Goal: Transaction & Acquisition: Purchase product/service

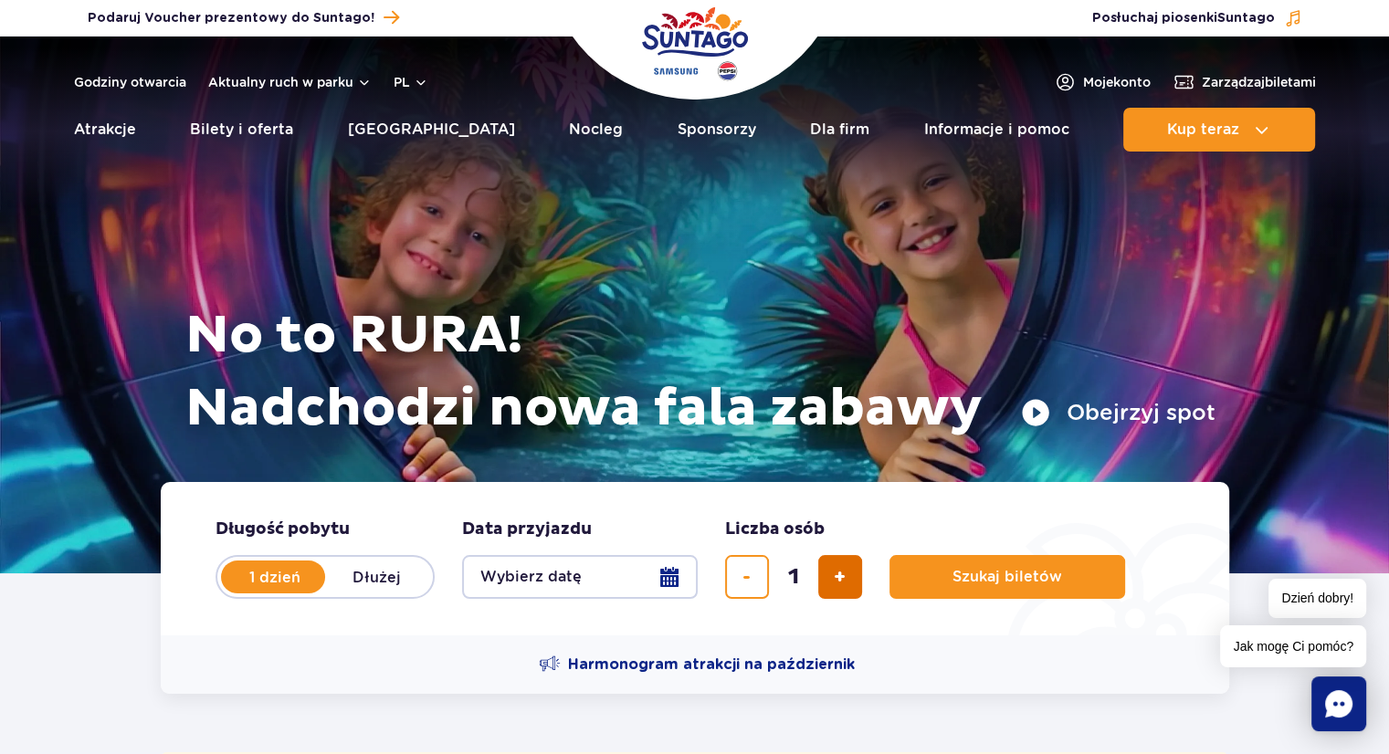
click at [844, 577] on span "dodaj bilet" at bounding box center [840, 577] width 12 height 0
type input "2"
click at [665, 569] on button "Wybierz datę" at bounding box center [580, 577] width 236 height 44
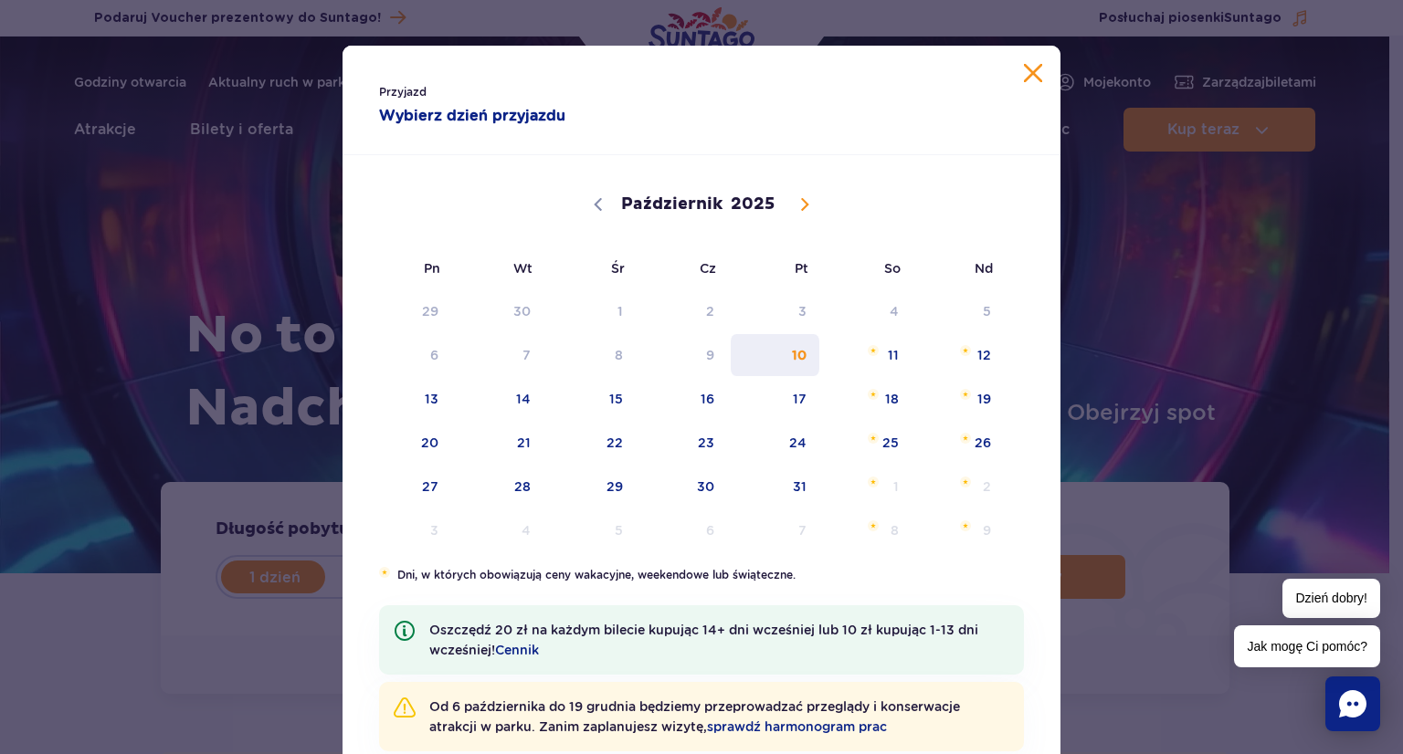
click at [786, 351] on span "10" at bounding box center [775, 355] width 92 height 42
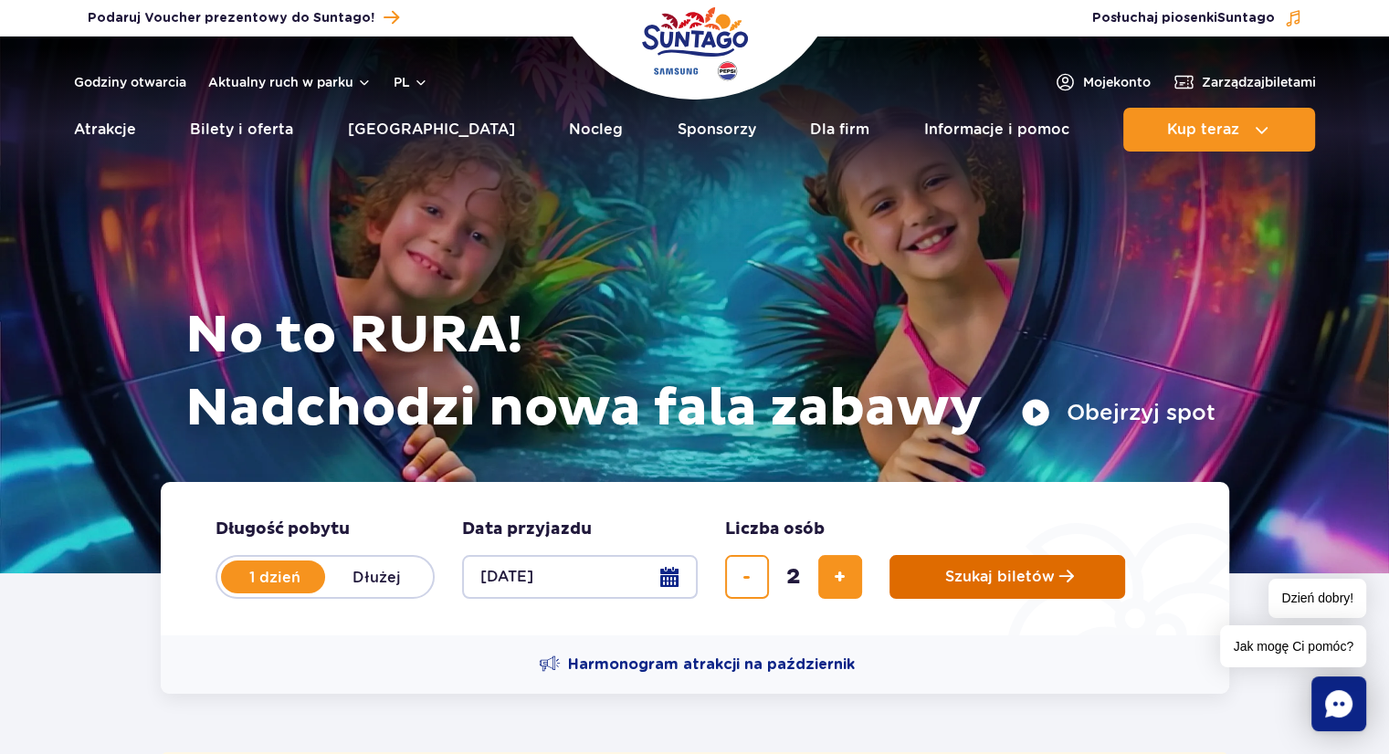
click at [965, 571] on span "Szukaj biletów" at bounding box center [1000, 577] width 110 height 16
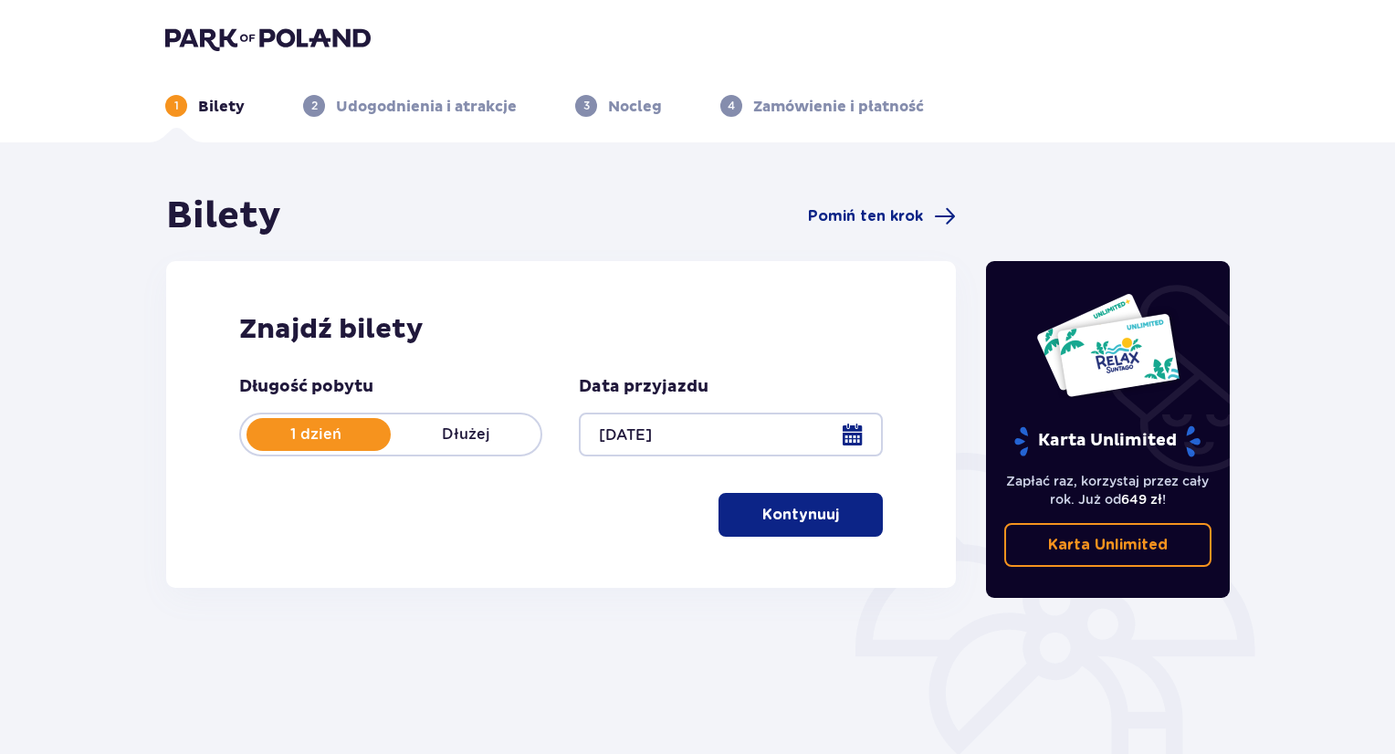
click at [851, 508] on span "button" at bounding box center [843, 515] width 22 height 22
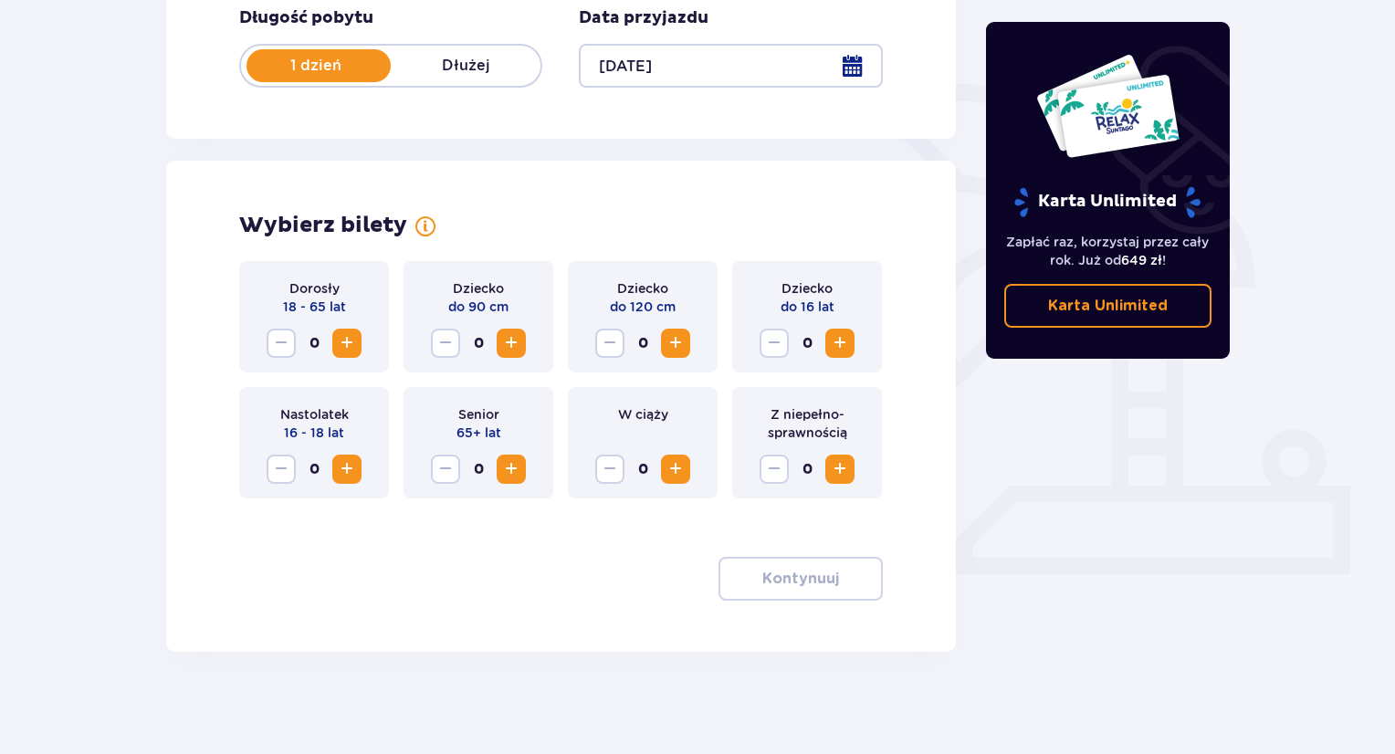
scroll to position [376, 0]
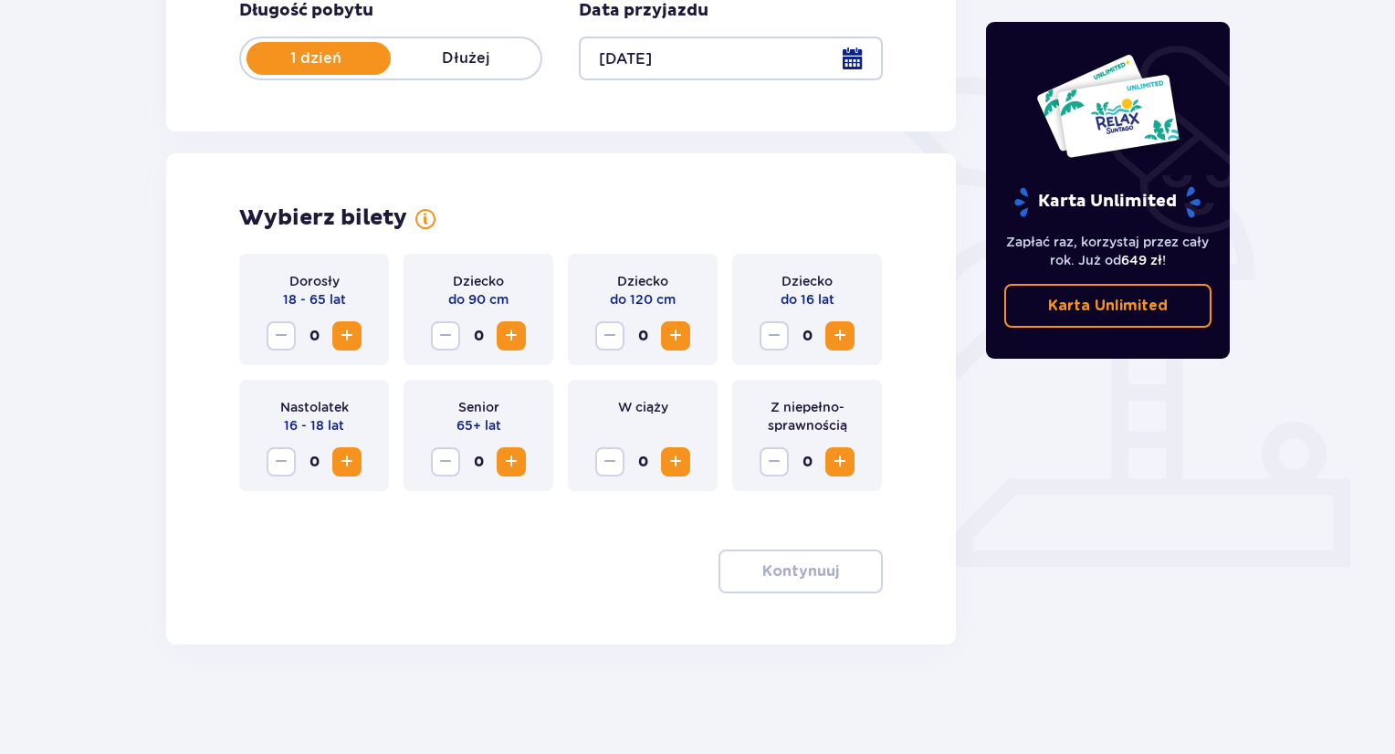
click at [342, 344] on span "Zwiększ" at bounding box center [347, 336] width 22 height 22
click at [829, 571] on button "Kontynuuj" at bounding box center [801, 572] width 164 height 44
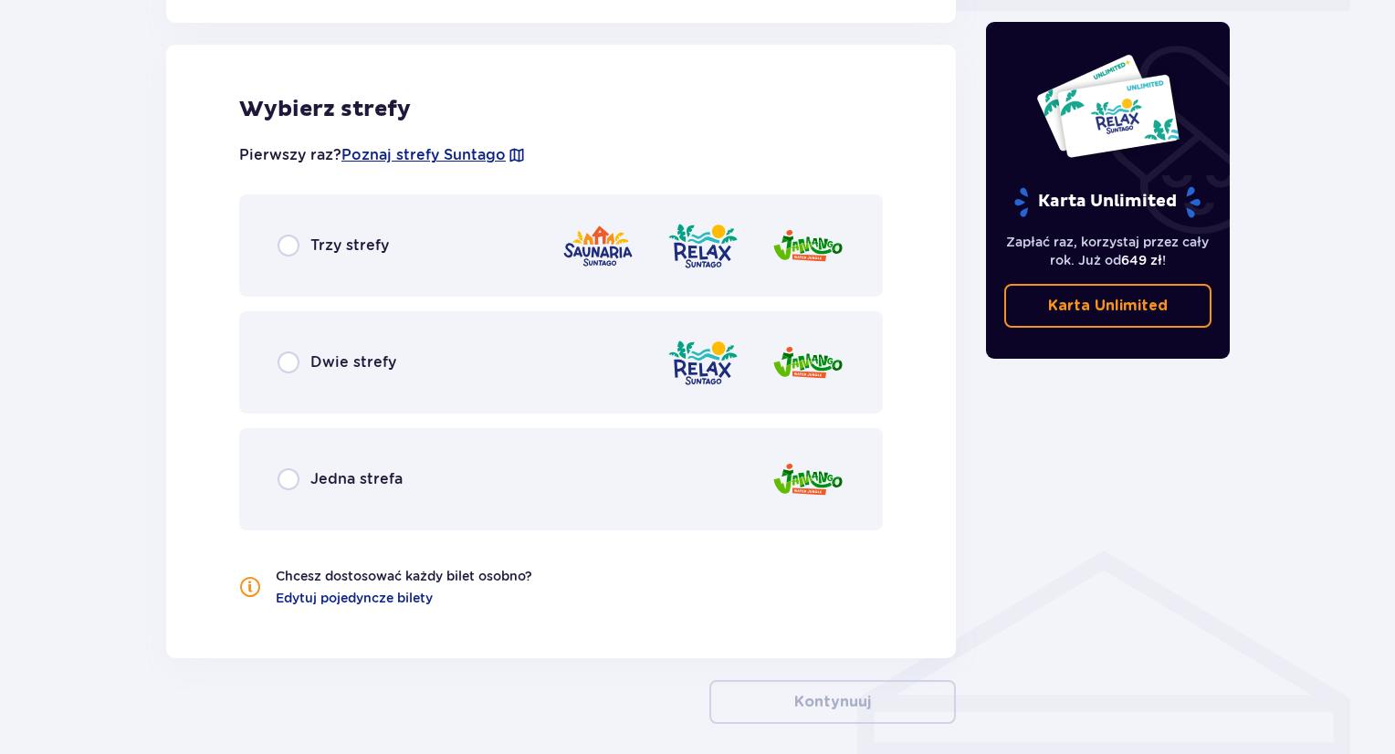
scroll to position [933, 0]
click at [285, 246] on input "radio" at bounding box center [289, 245] width 22 height 22
radio input "true"
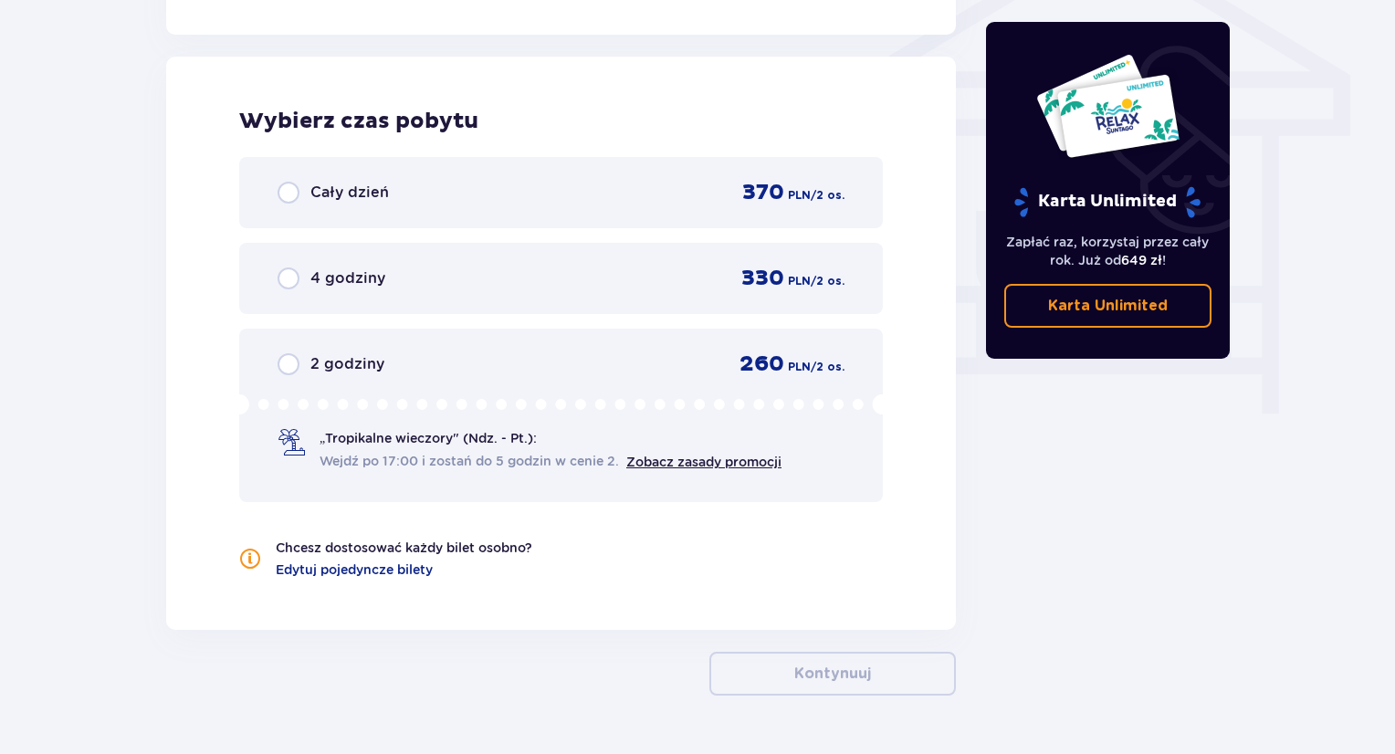
scroll to position [1569, 0]
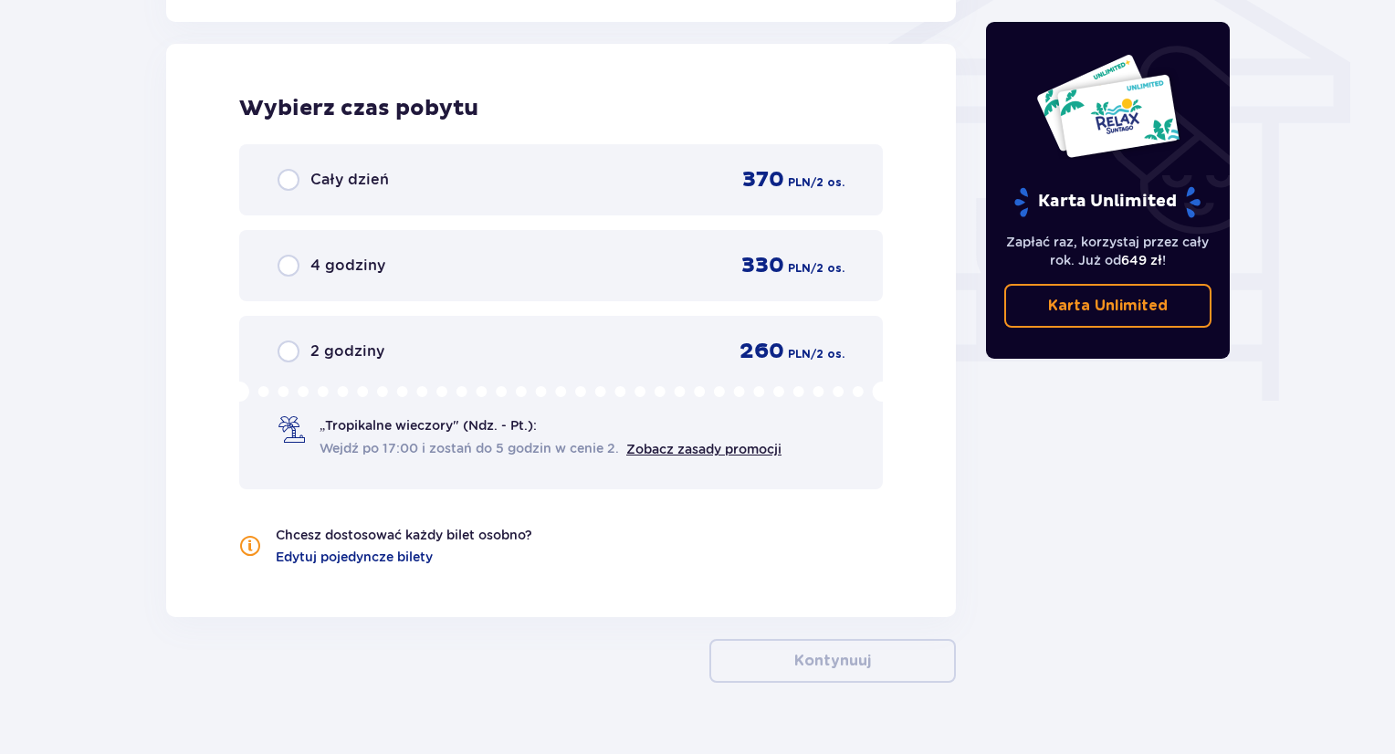
click at [289, 348] on input "radio" at bounding box center [289, 352] width 22 height 22
radio input "true"
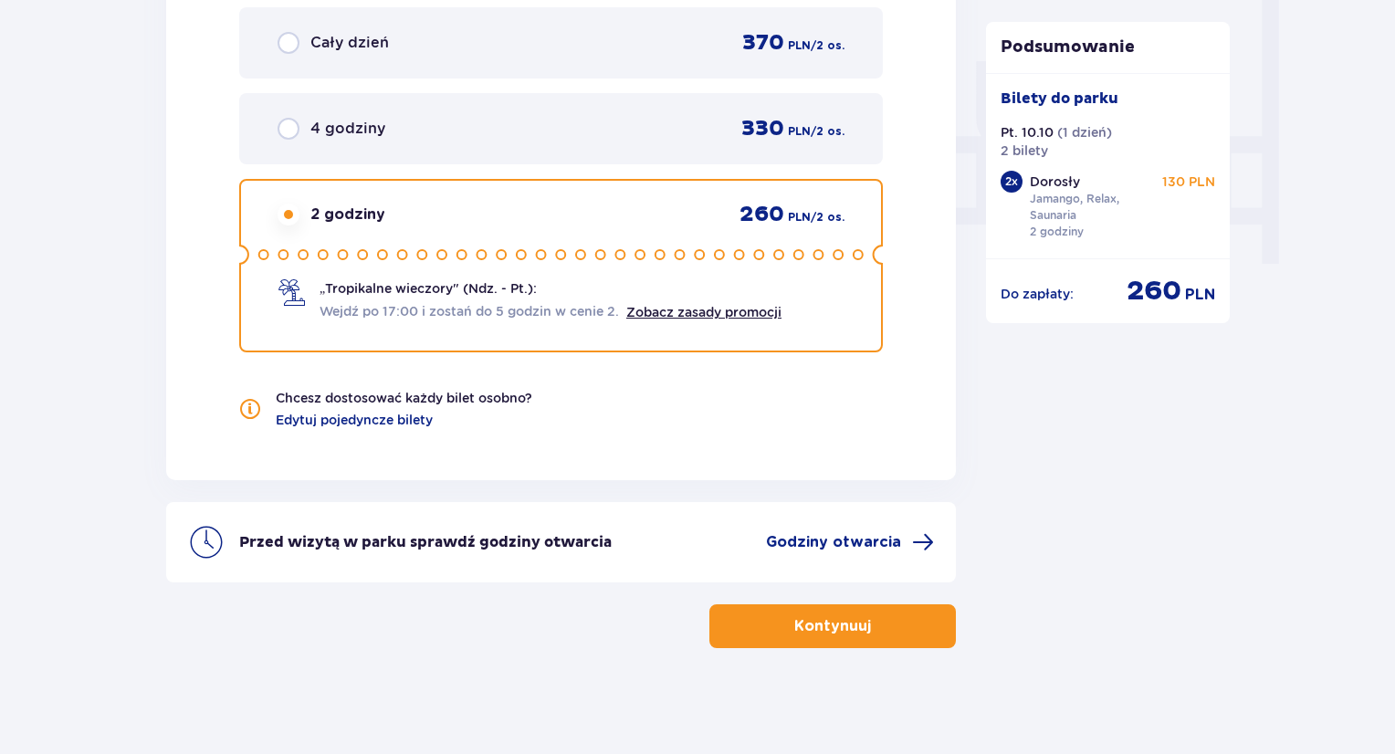
scroll to position [1708, 0]
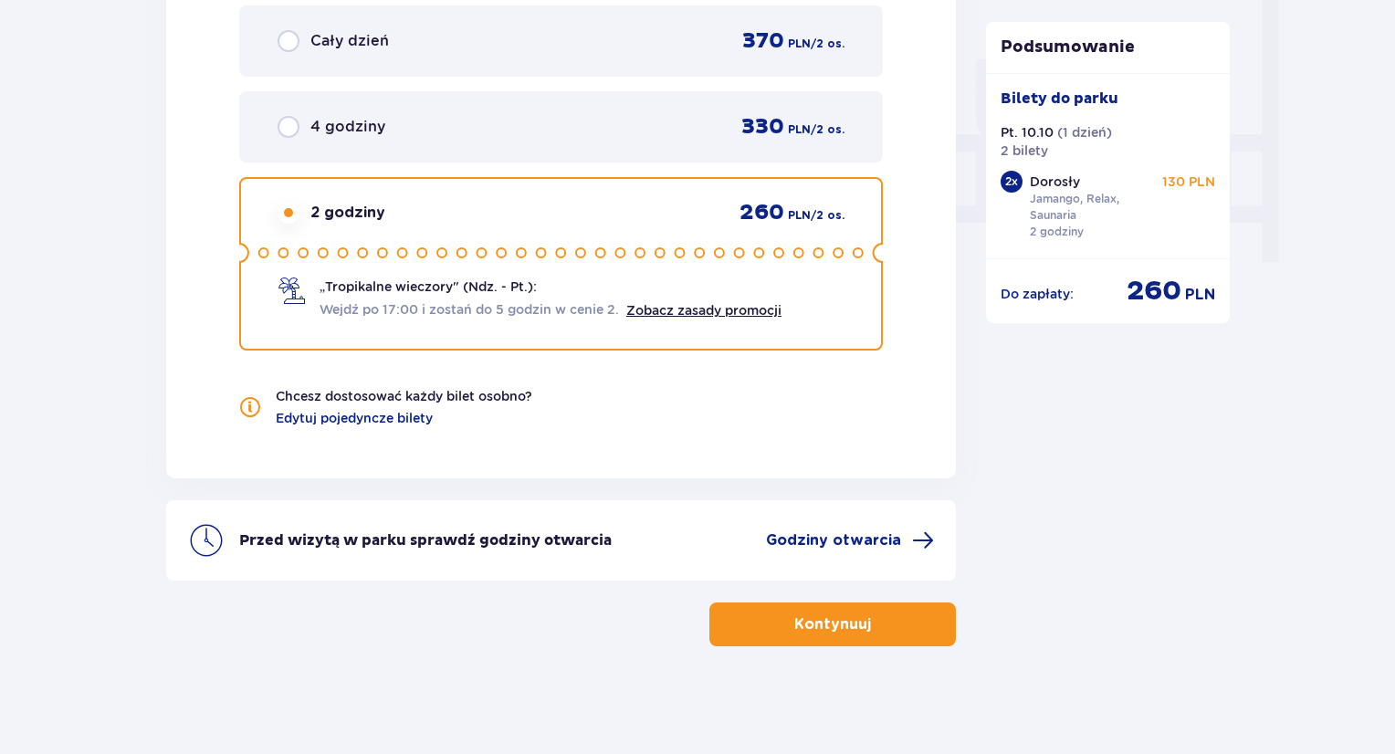
click at [794, 622] on p "Kontynuuj" at bounding box center [832, 625] width 77 height 20
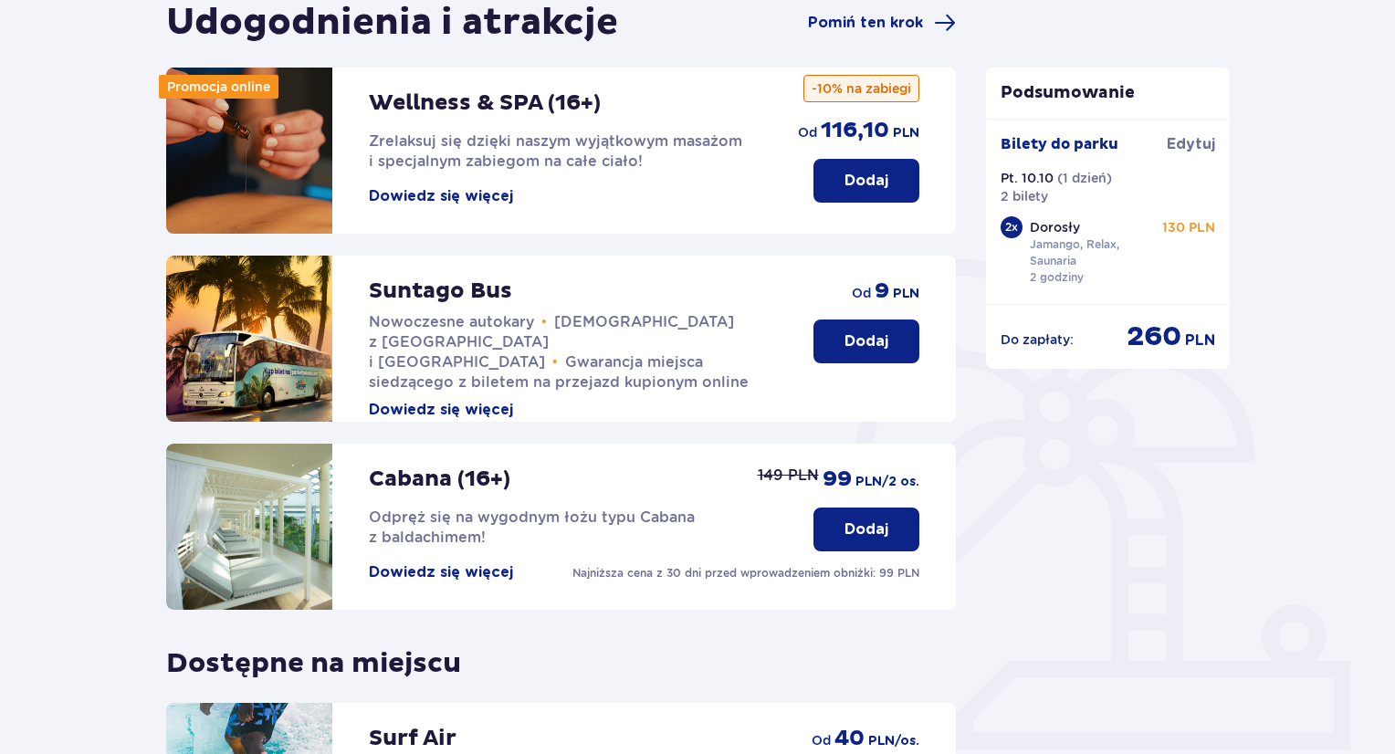
scroll to position [195, 0]
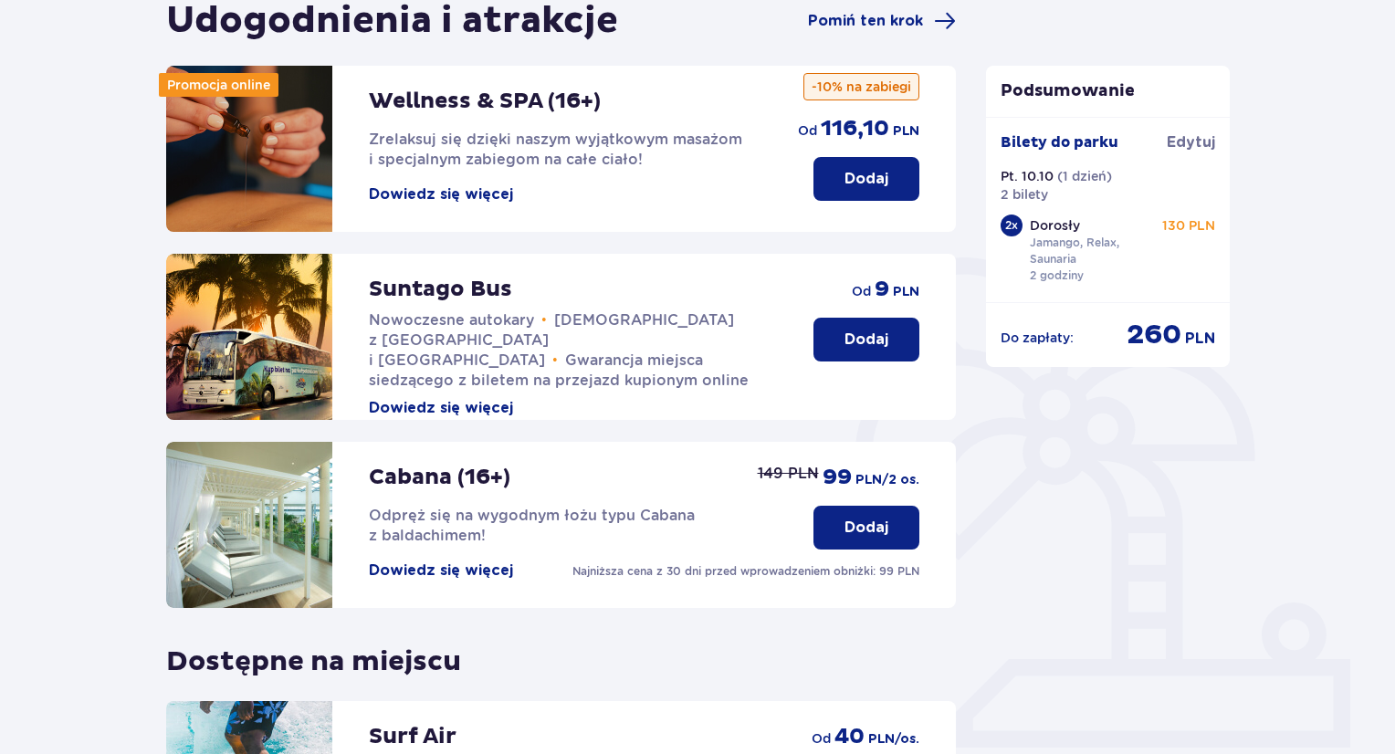
click at [835, 181] on button "Dodaj" at bounding box center [867, 179] width 106 height 44
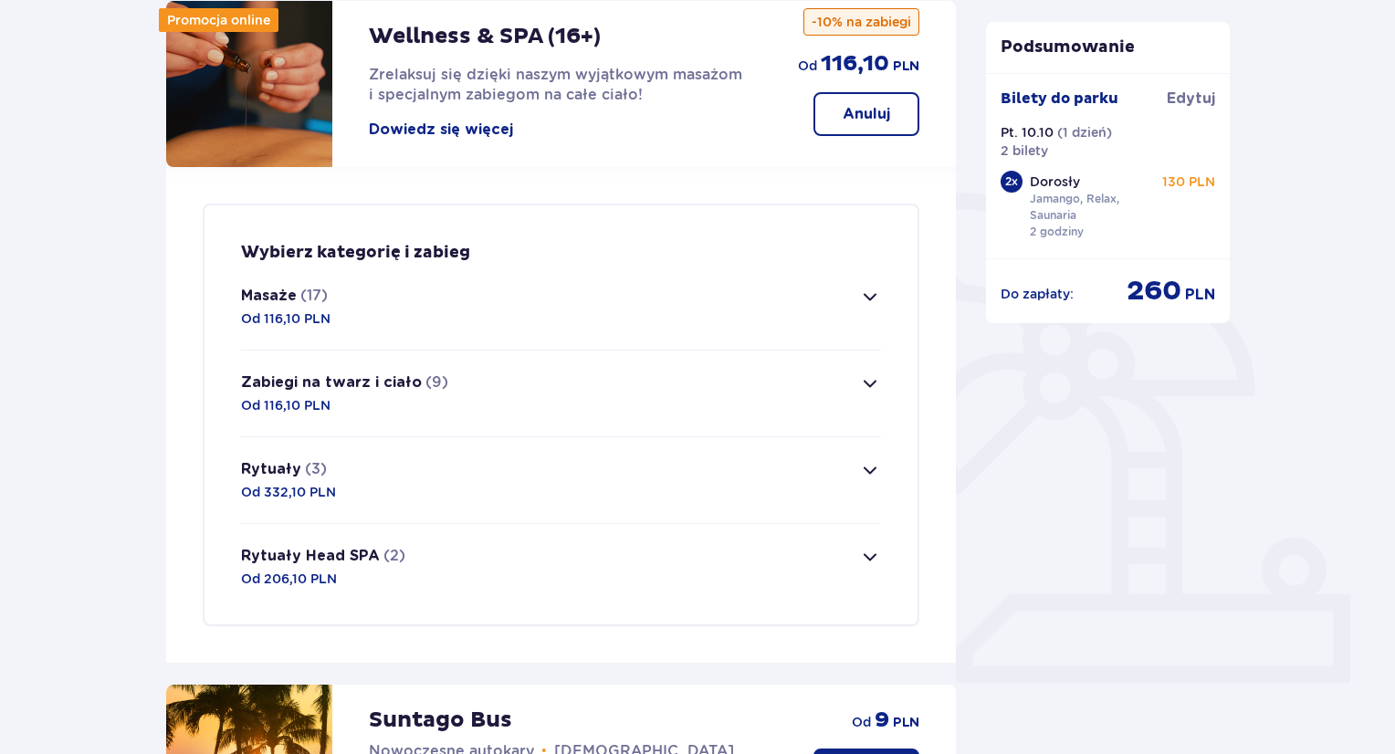
scroll to position [259, 0]
click at [869, 300] on span "button" at bounding box center [870, 298] width 22 height 22
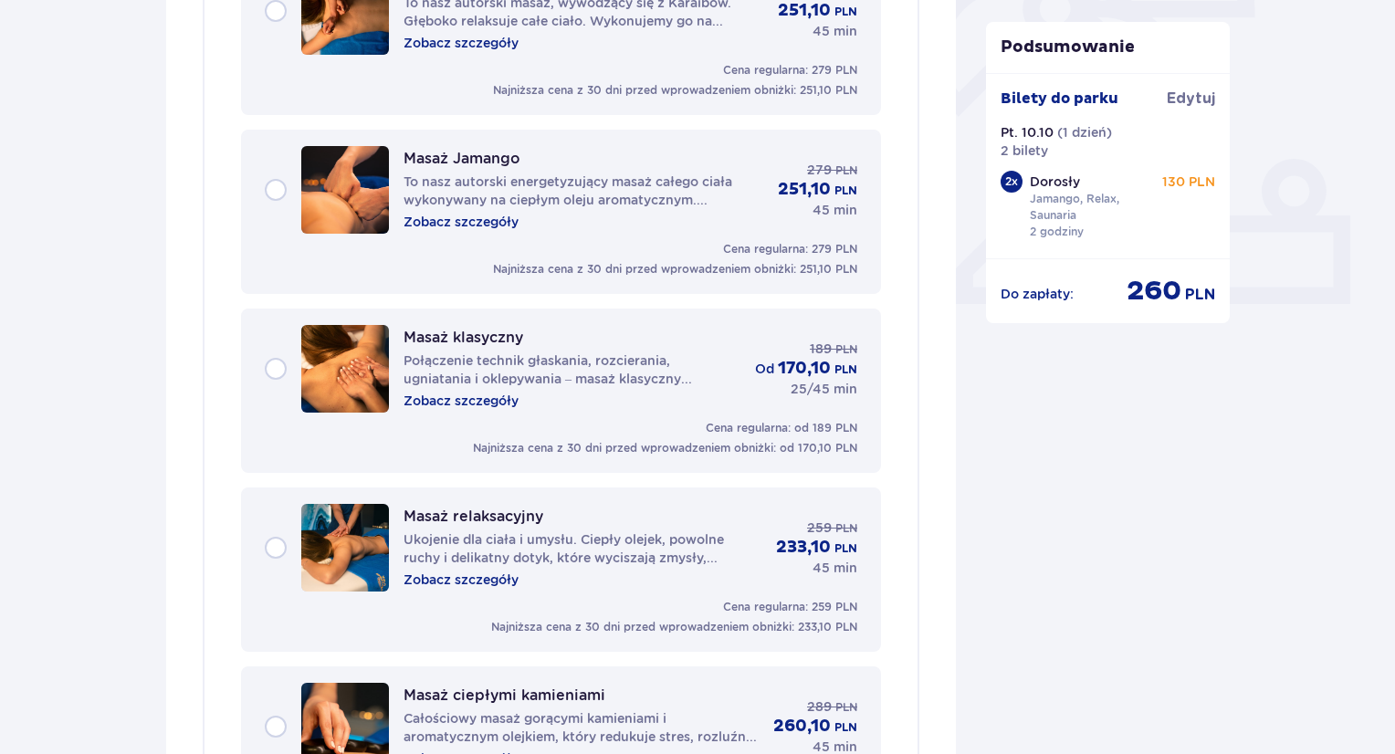
scroll to position [640, 0]
click at [270, 549] on div "Masaż relaksacyjny Ukojenie dla ciała i umysłu. Ciepły olejek, powolne ruchy i …" at bounding box center [561, 547] width 593 height 88
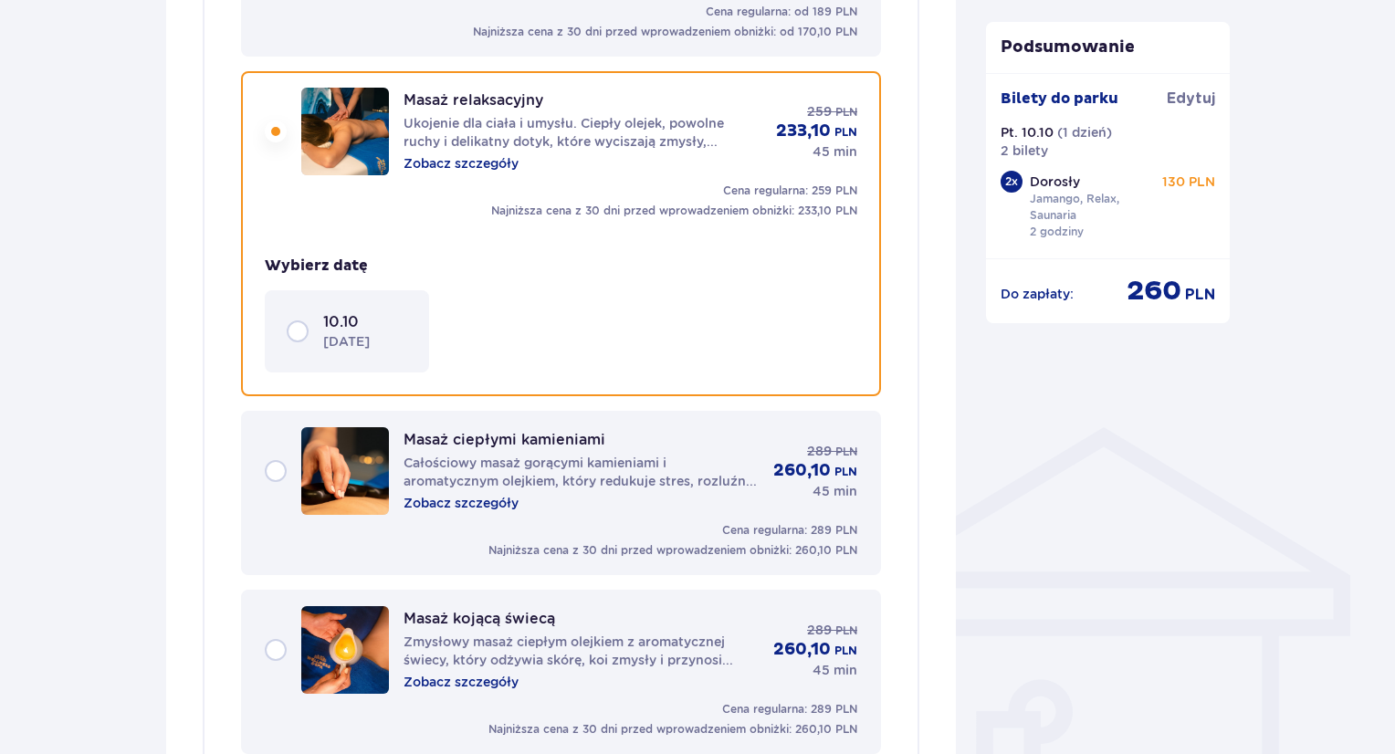
scroll to position [1102, 0]
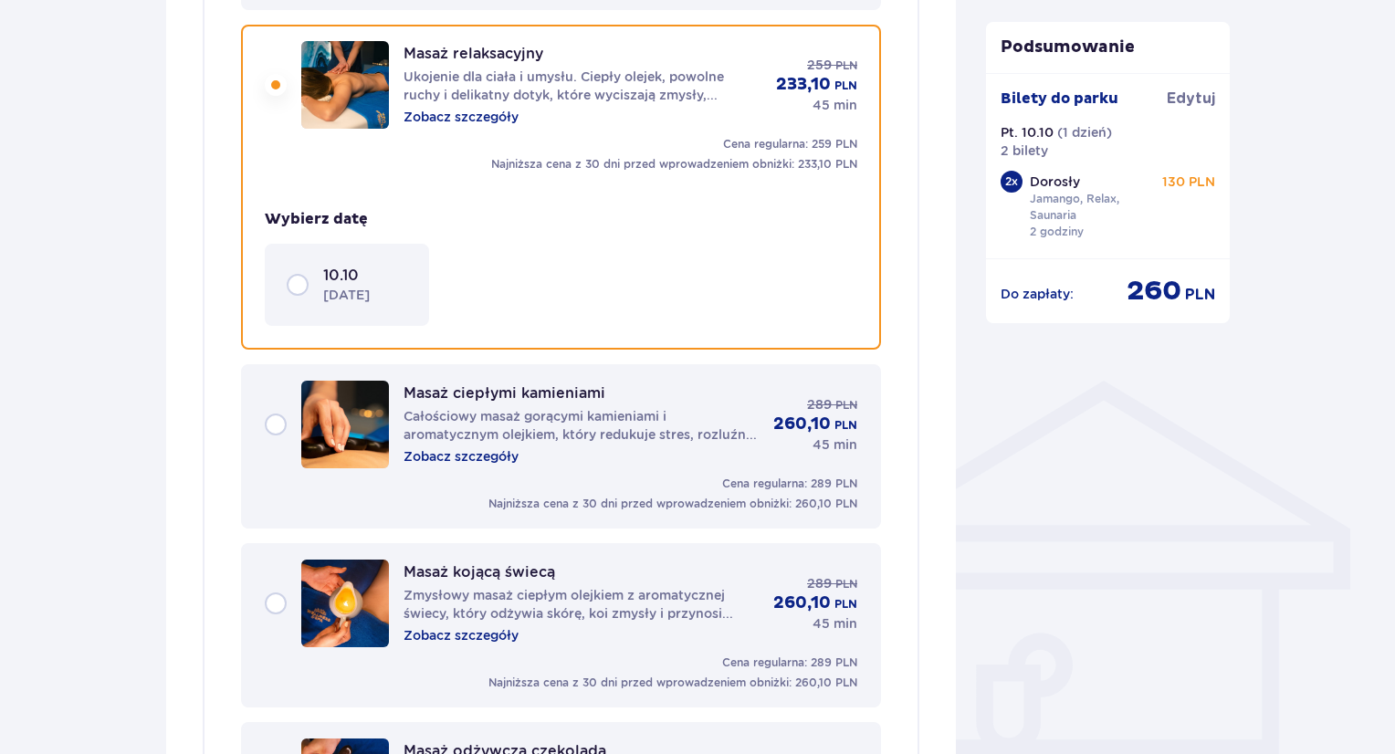
click at [300, 282] on div "10.10 piątek" at bounding box center [347, 285] width 121 height 38
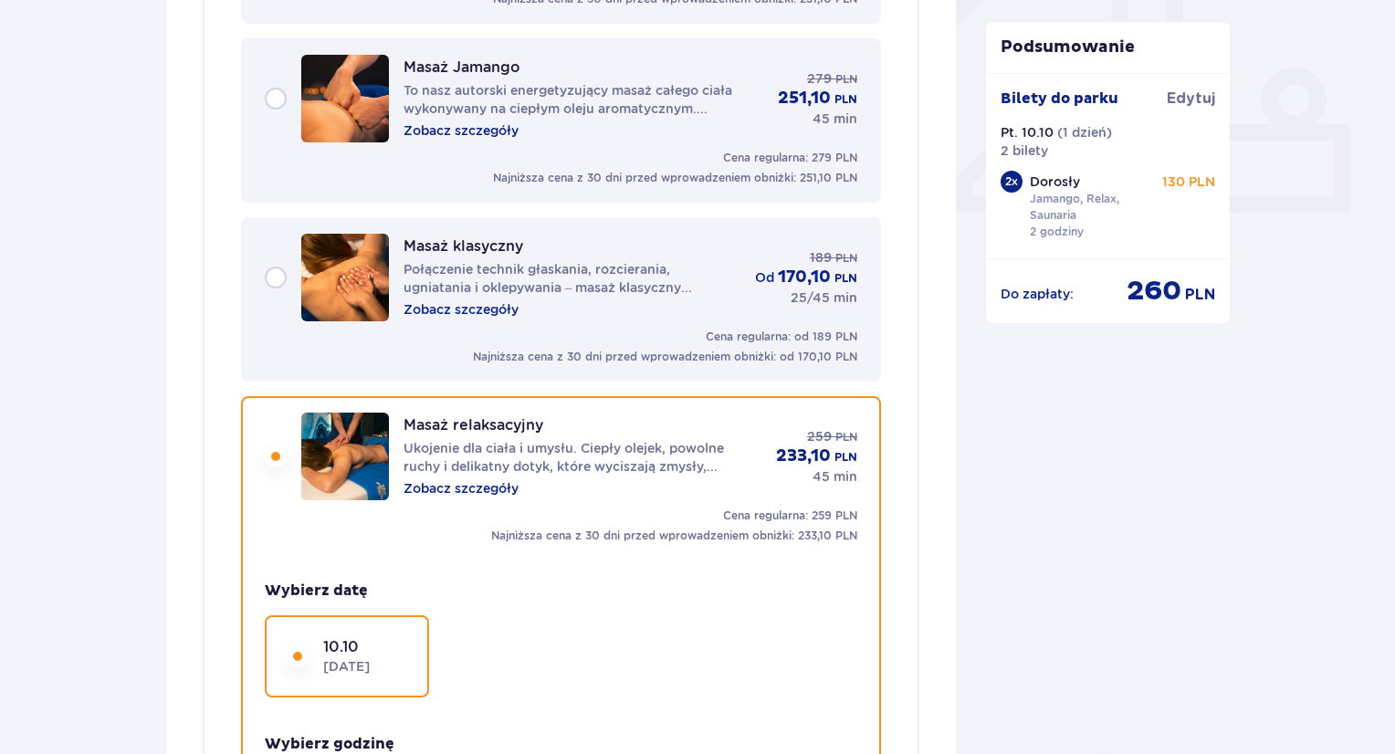
scroll to position [730, 0]
click at [274, 278] on div "Masaż klasyczny Połączenie technik głaskania, rozcierania, ugniatania i oklepyw…" at bounding box center [561, 279] width 593 height 88
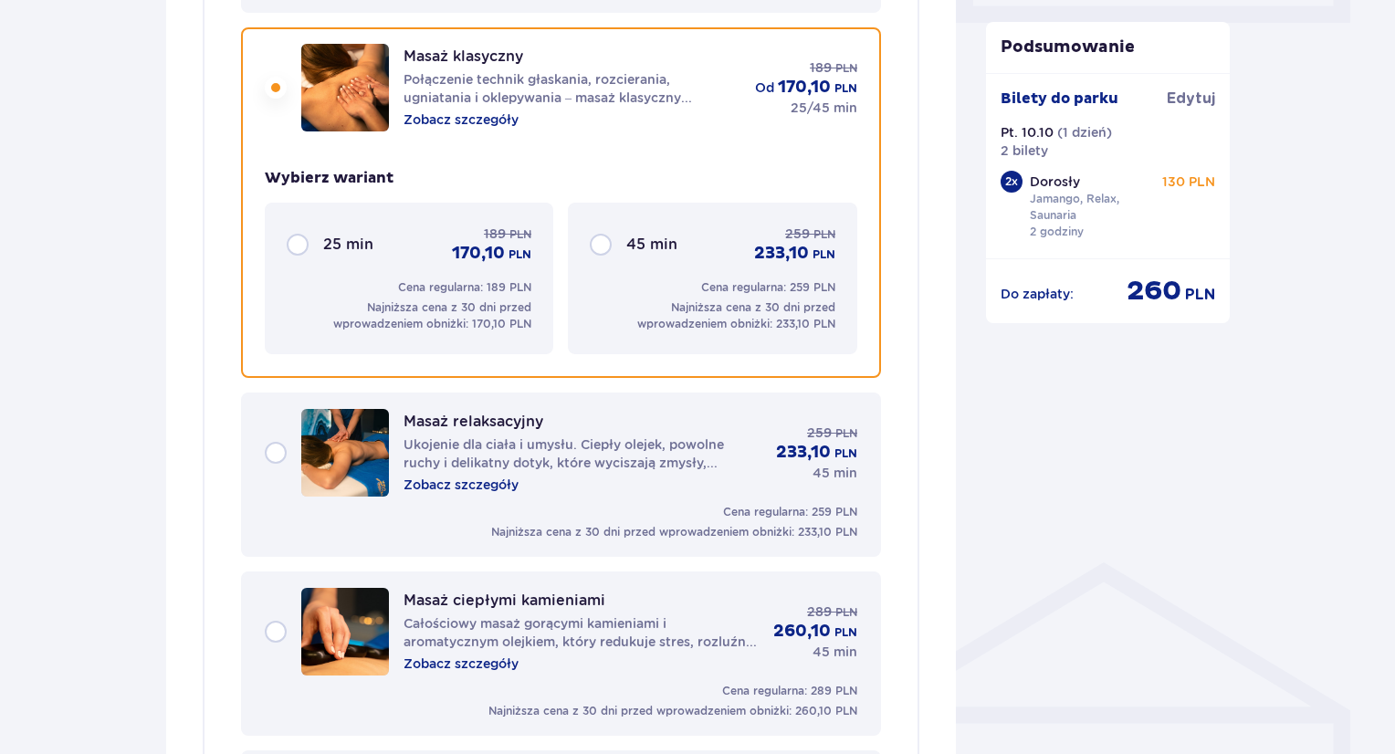
scroll to position [924, 0]
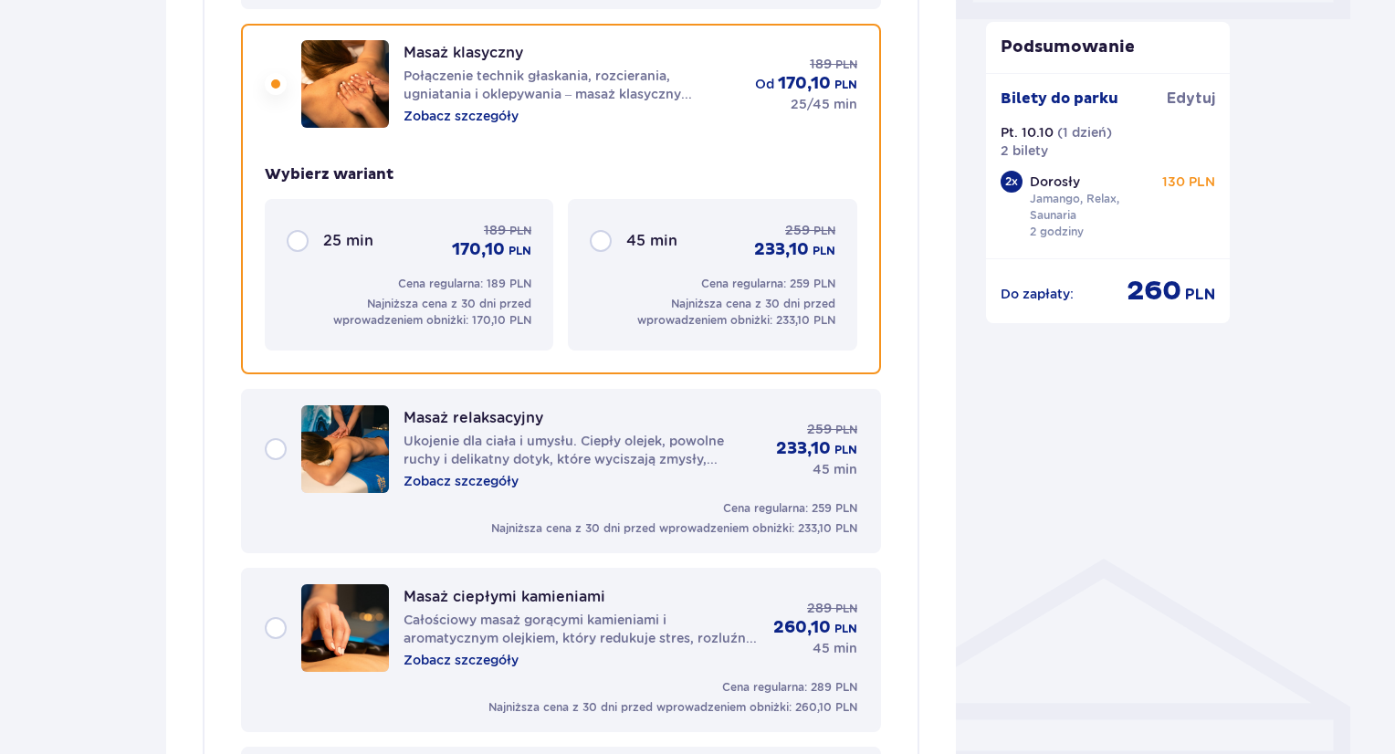
click at [599, 241] on div "45 min 259 PLN 233,10 PLN" at bounding box center [712, 241] width 245 height 40
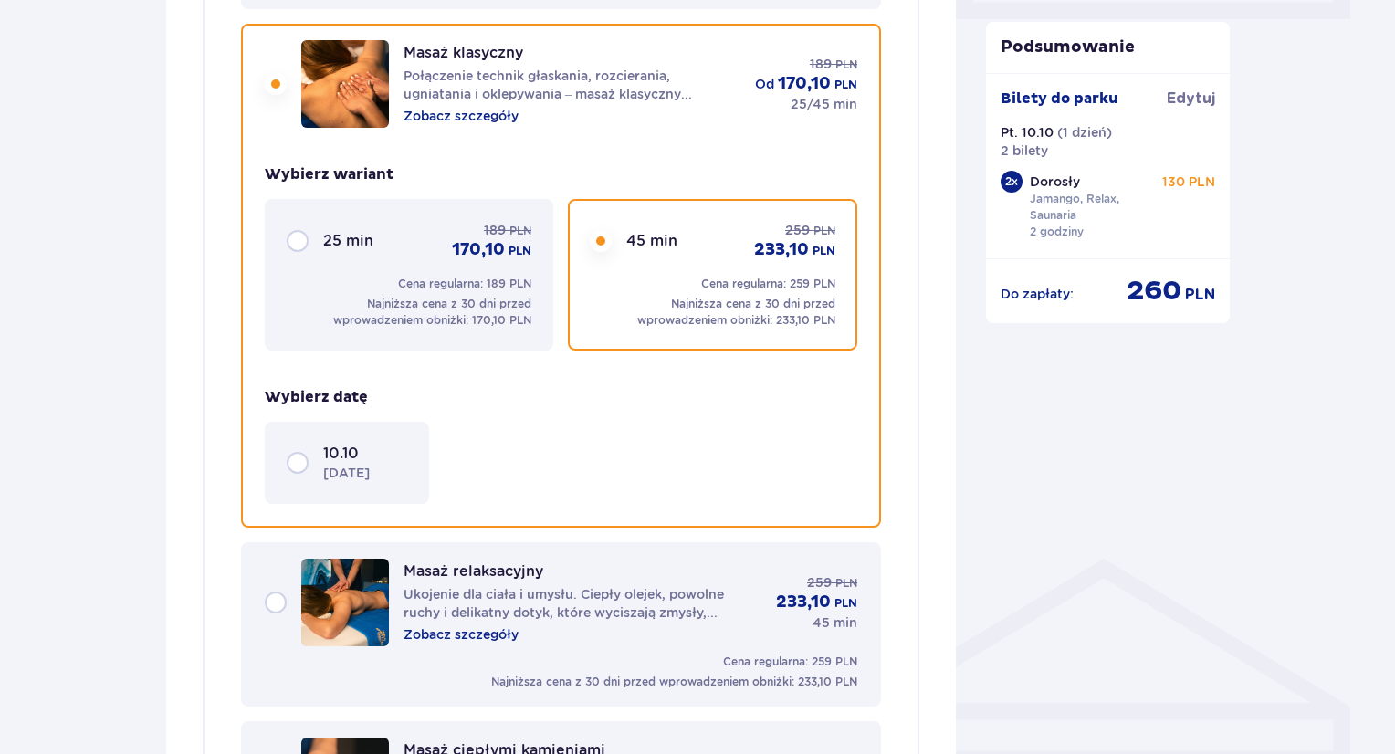
click at [296, 463] on div "10.10 piątek" at bounding box center [347, 463] width 121 height 38
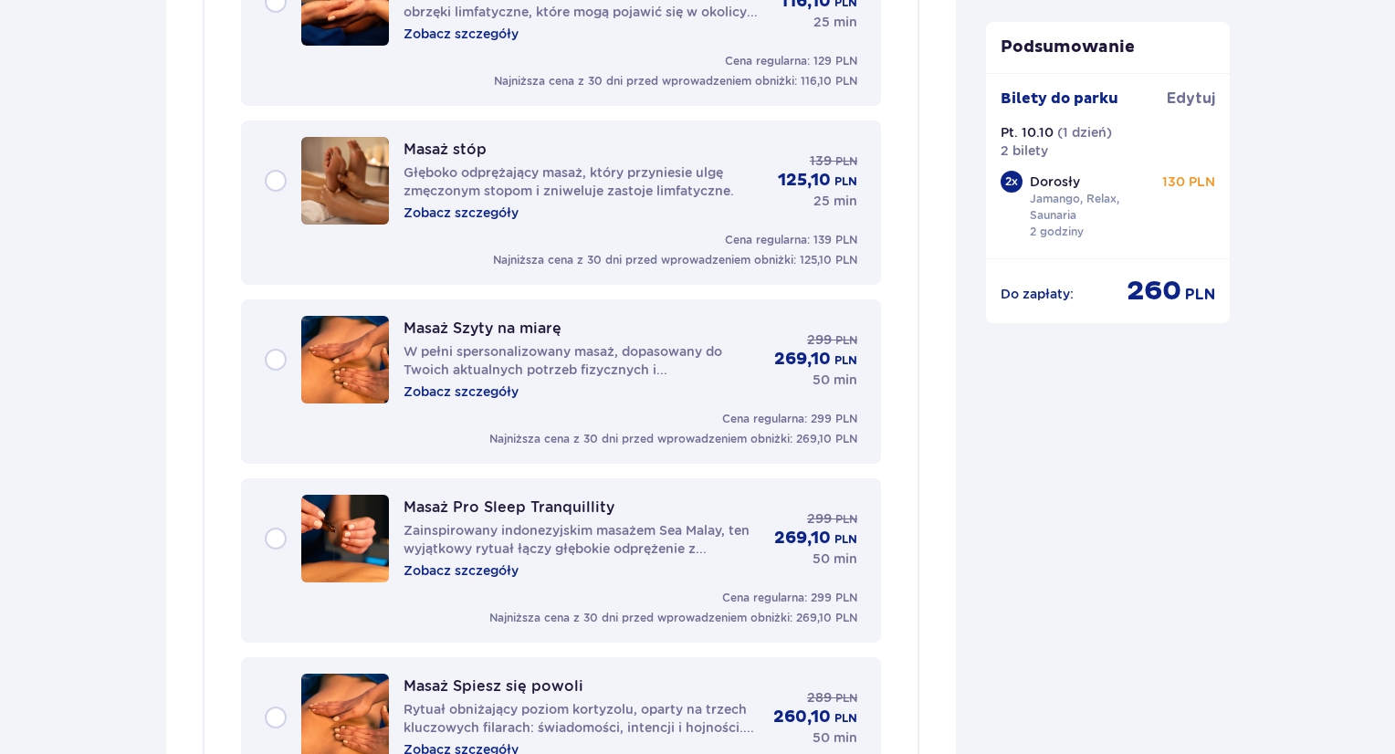
scroll to position [3082, 0]
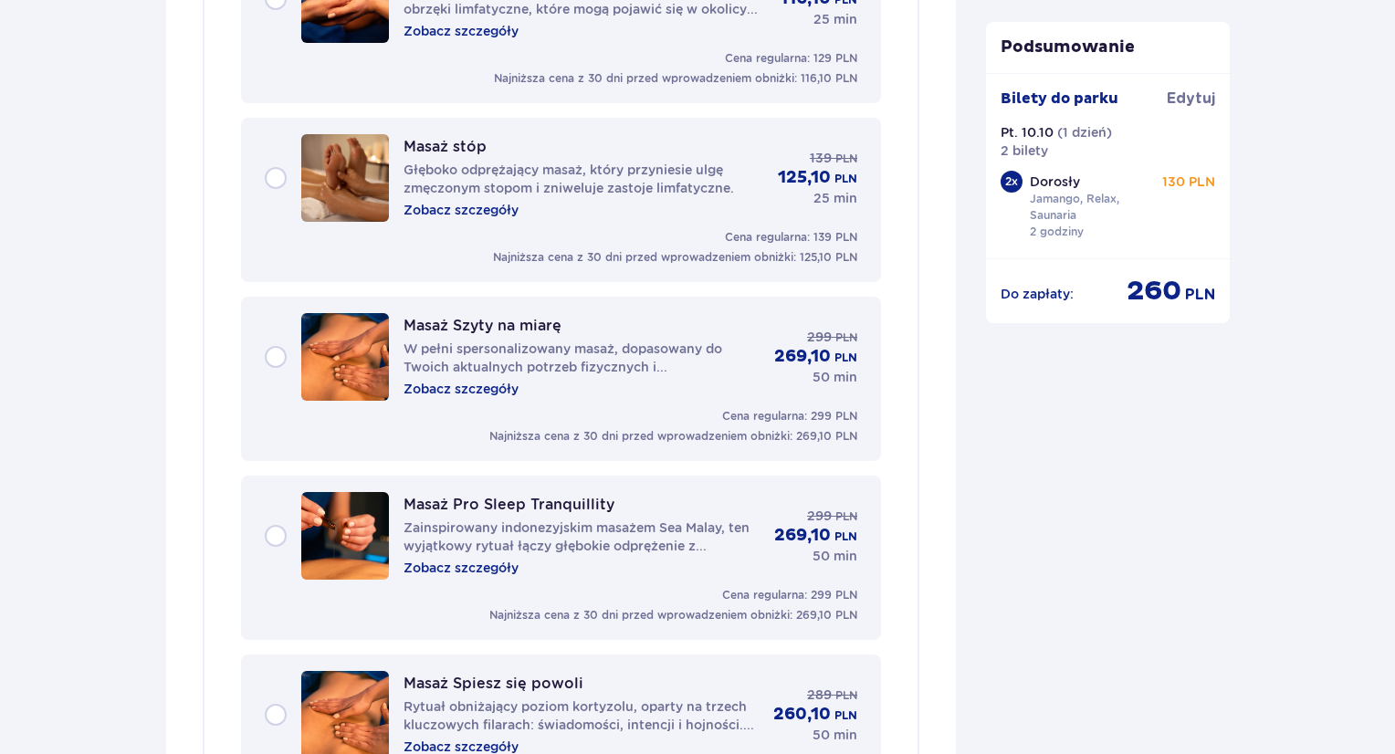
click at [274, 346] on div "Masaż Szyty na miarę W pełni spersonalizowany masaż, dopasowany do Twoich aktua…" at bounding box center [561, 357] width 593 height 88
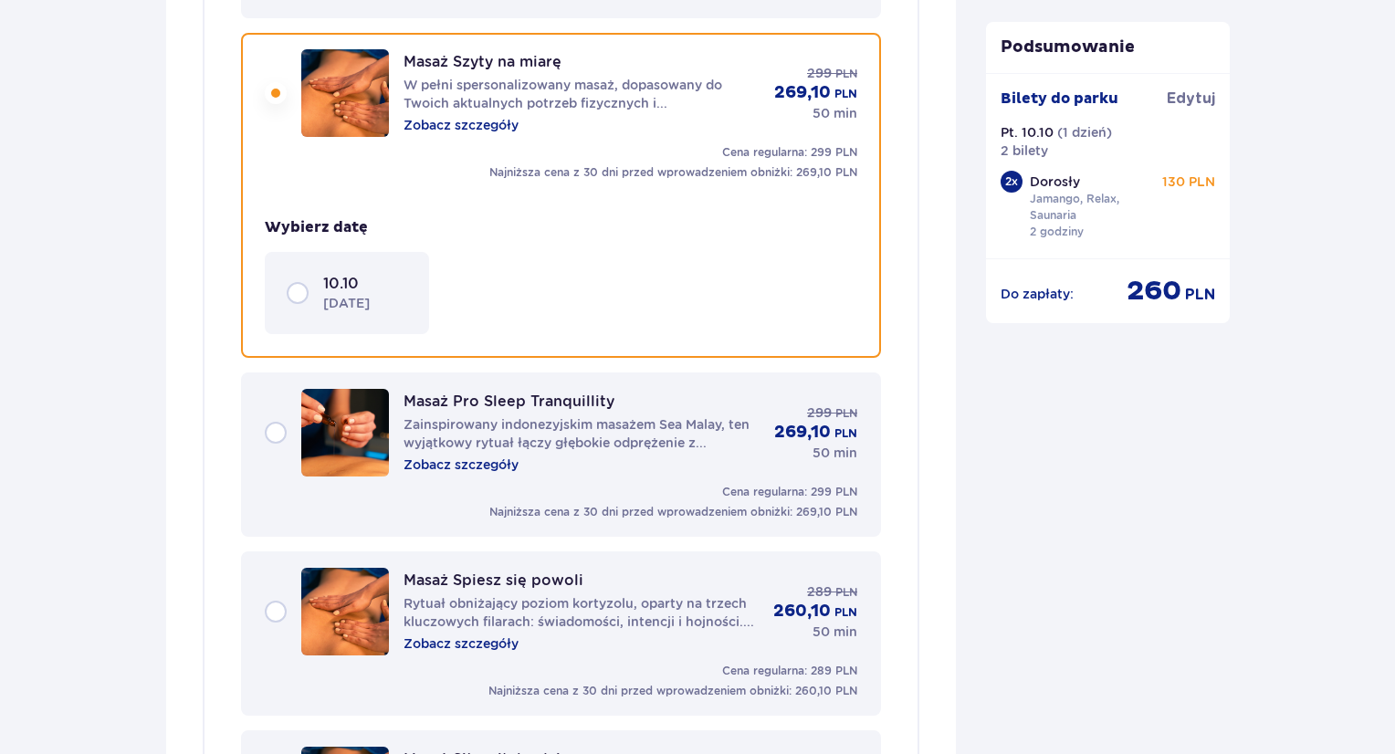
scroll to position [2885, 0]
click at [292, 282] on div "10.10 piątek" at bounding box center [347, 292] width 121 height 38
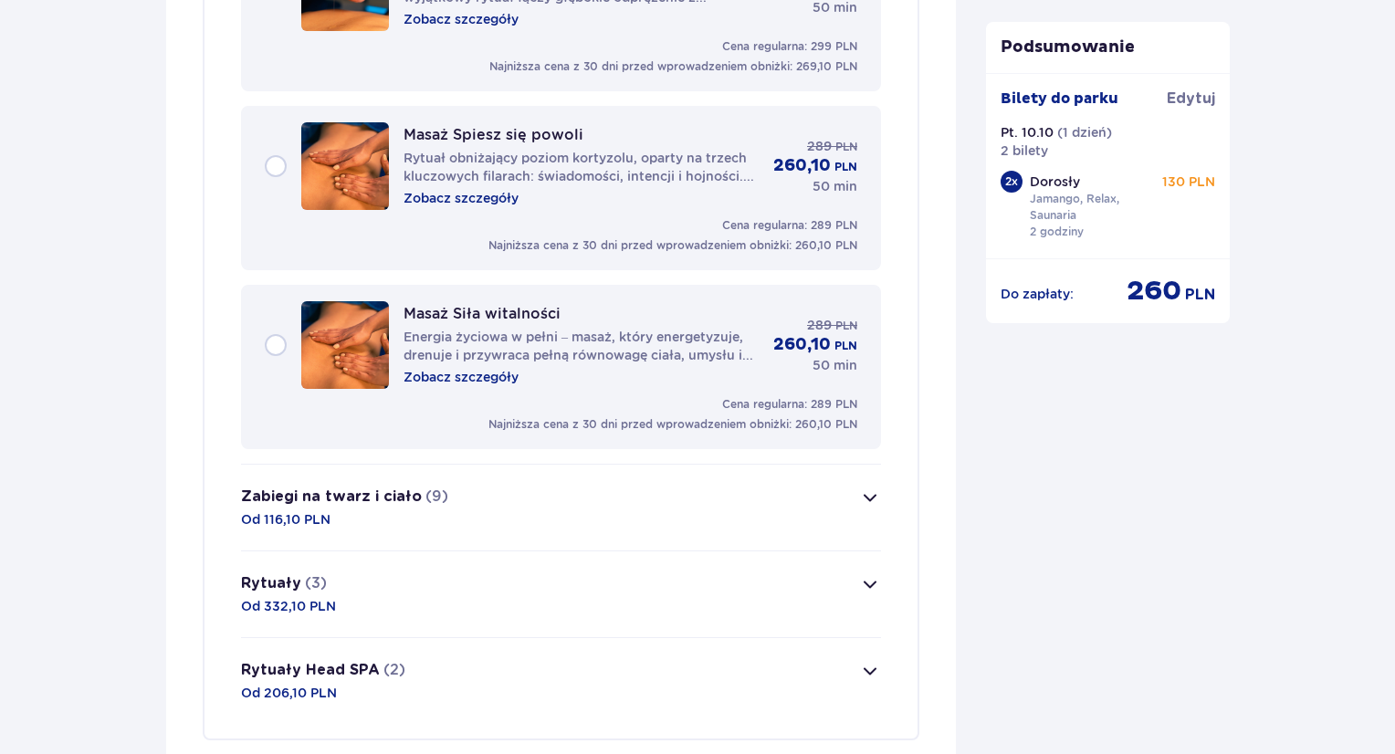
scroll to position [3533, 0]
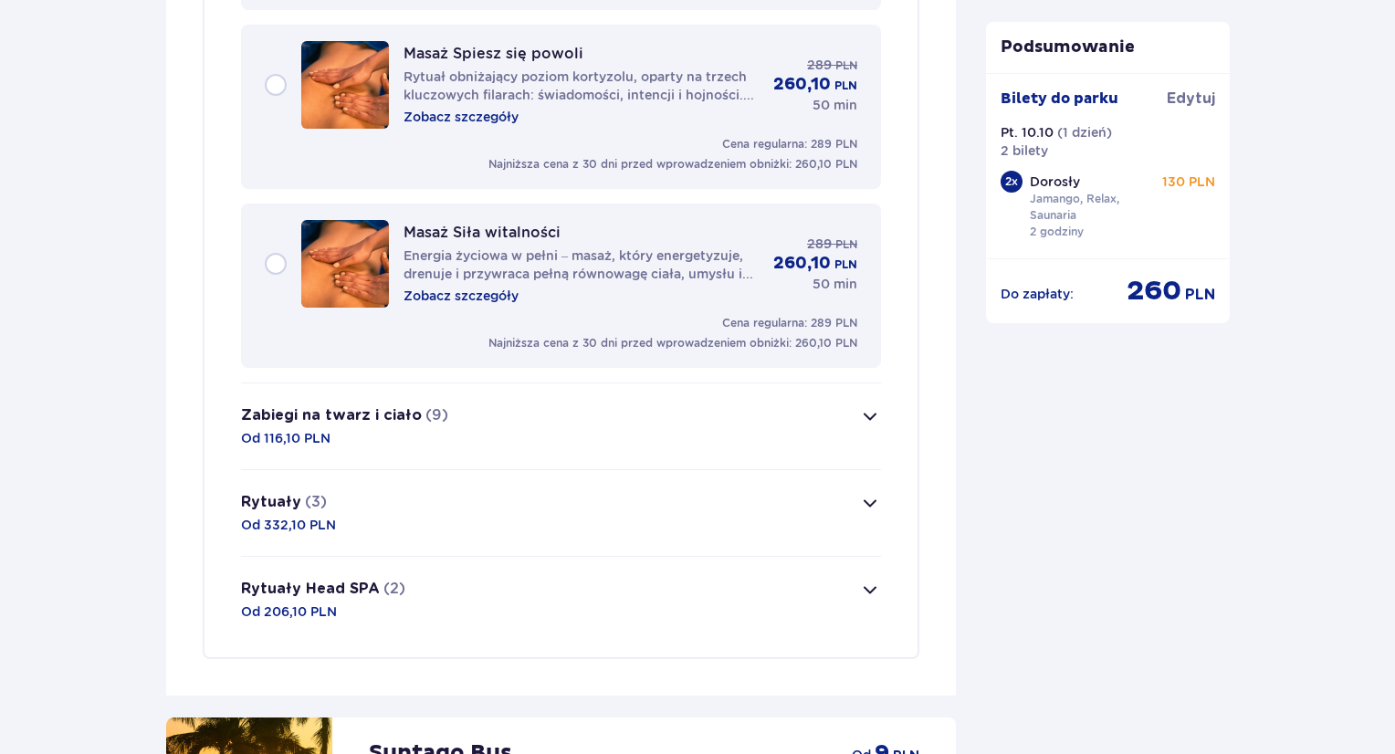
click at [866, 405] on span "button" at bounding box center [870, 416] width 22 height 22
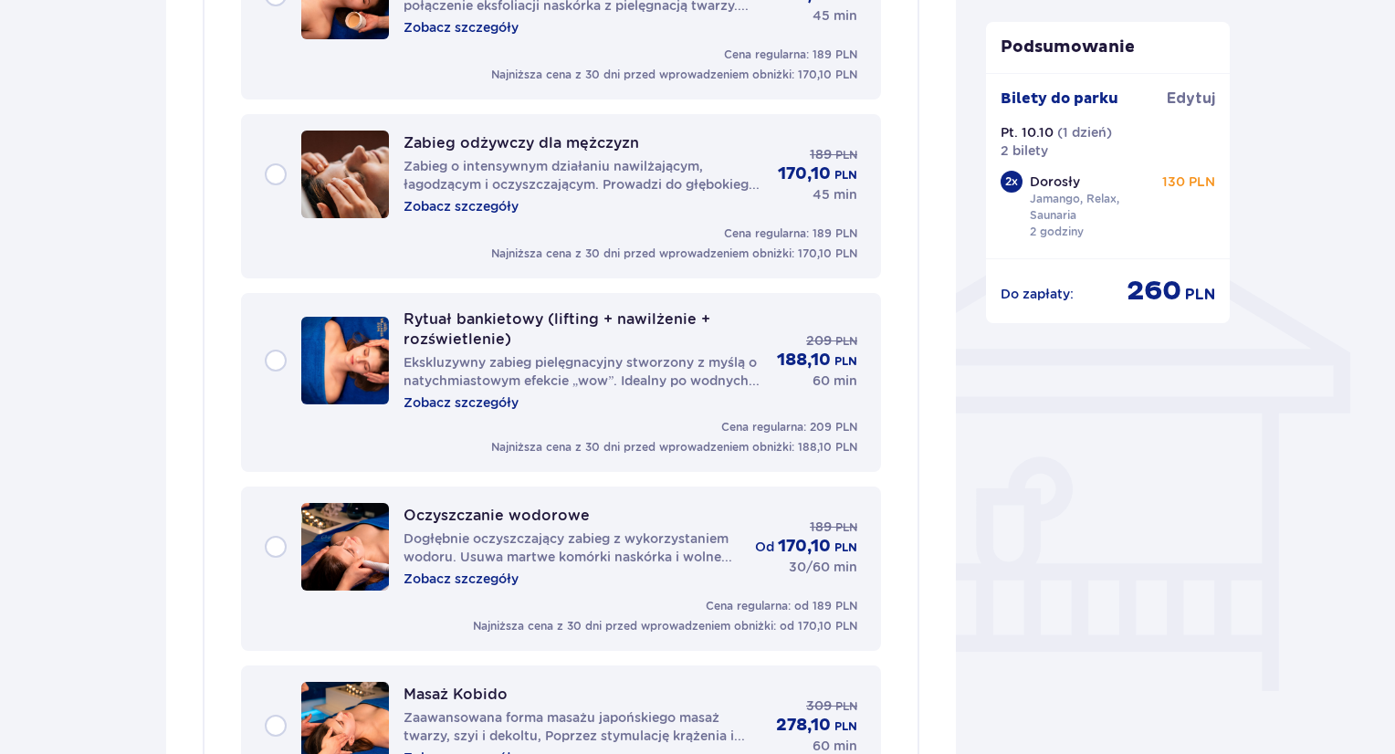
scroll to position [1278, 0]
click at [274, 358] on div "Rytuał bankietowy (lifting + nawilżenie + rozświetlenie) Ekskluzywny zabieg pie…" at bounding box center [561, 361] width 593 height 102
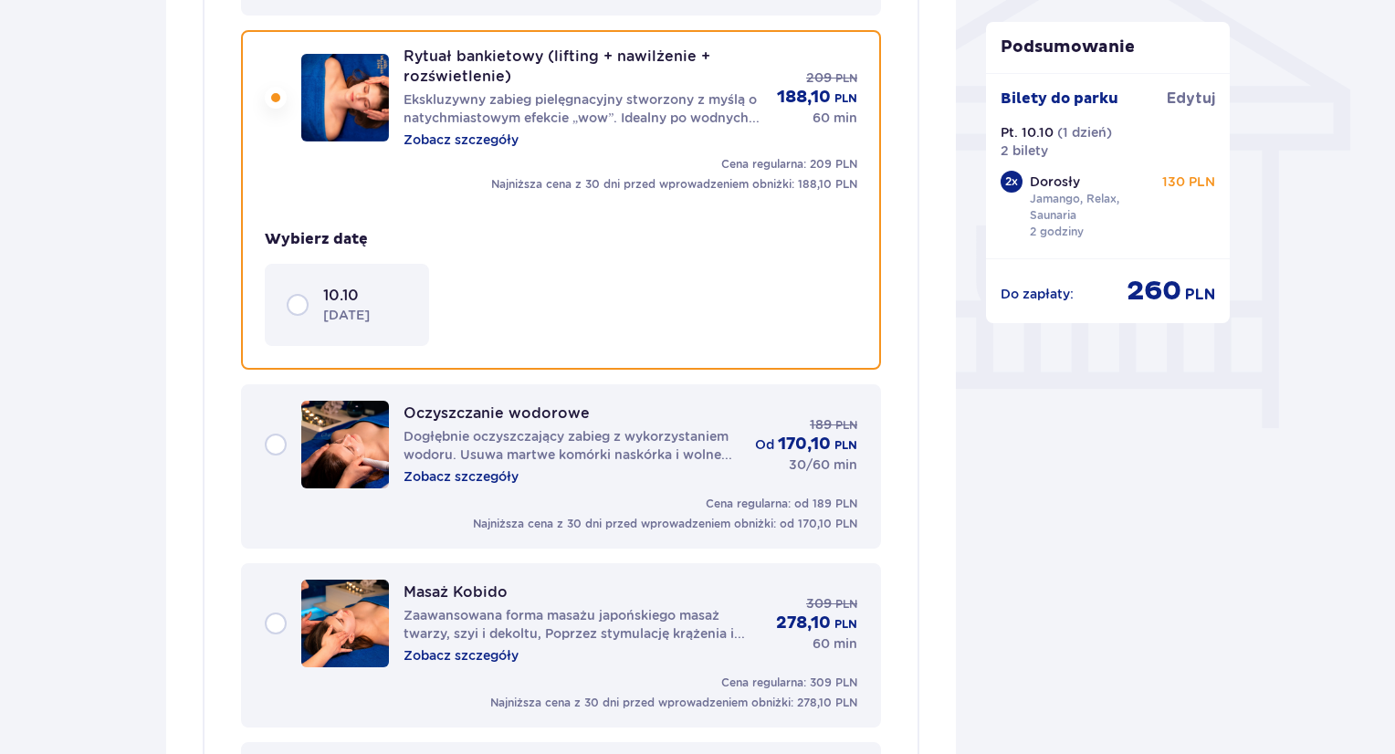
scroll to position [1545, 0]
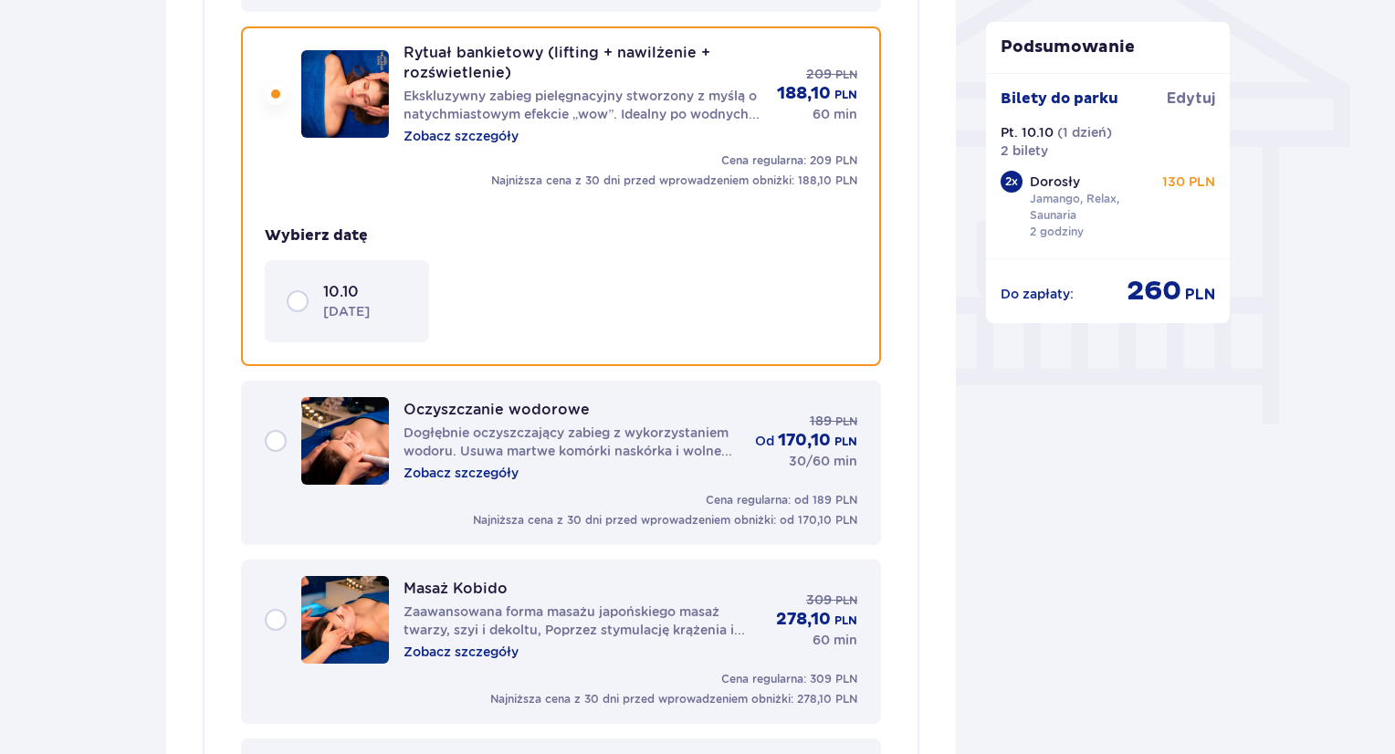
click at [285, 295] on div "10.10 piątek" at bounding box center [347, 301] width 164 height 82
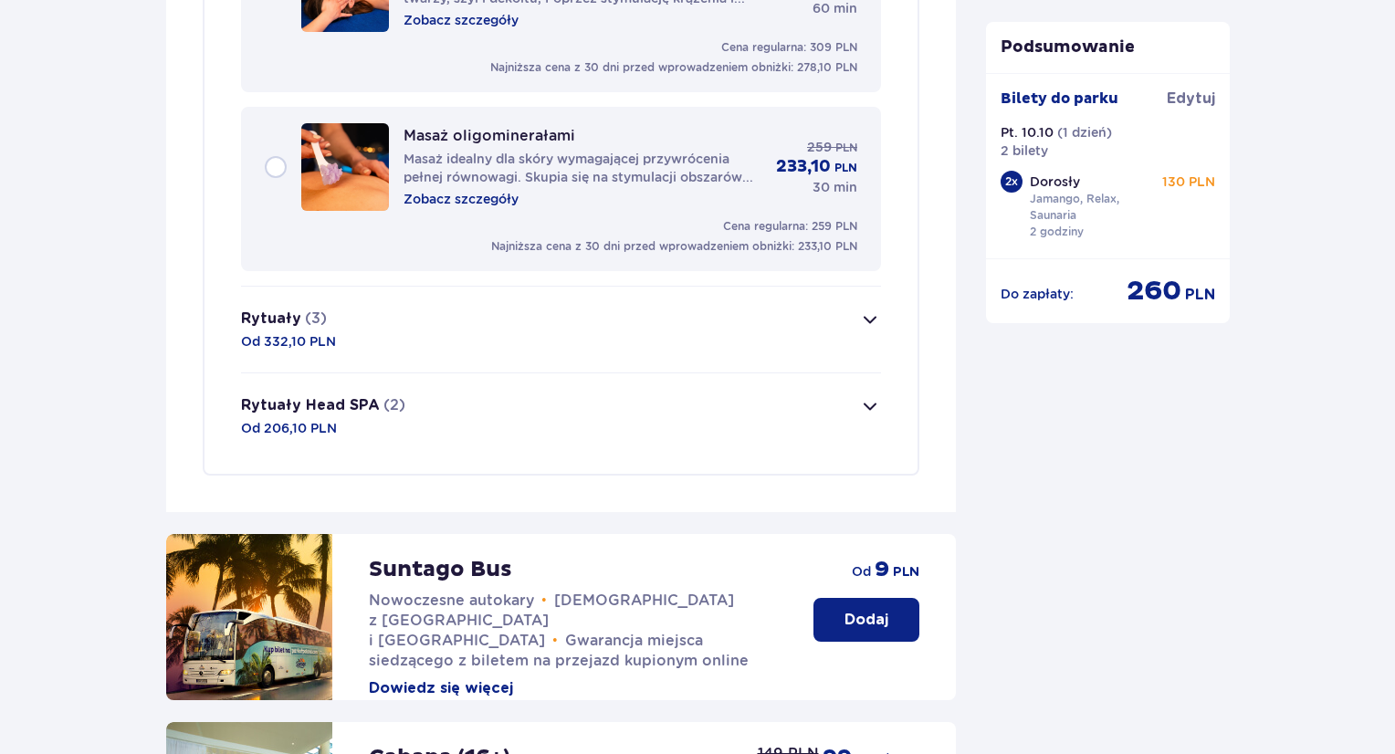
scroll to position [2299, 0]
click at [866, 313] on span "button" at bounding box center [870, 321] width 22 height 22
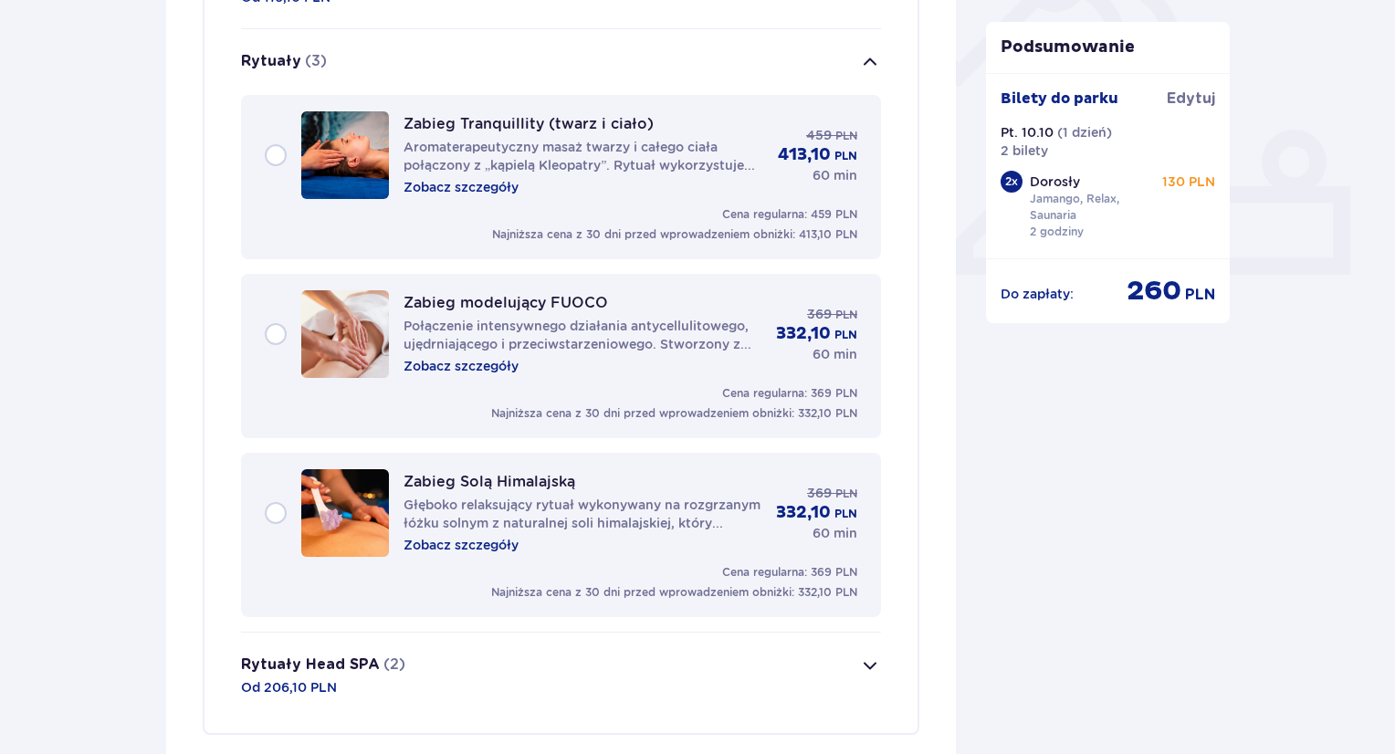
scroll to position [1037, 0]
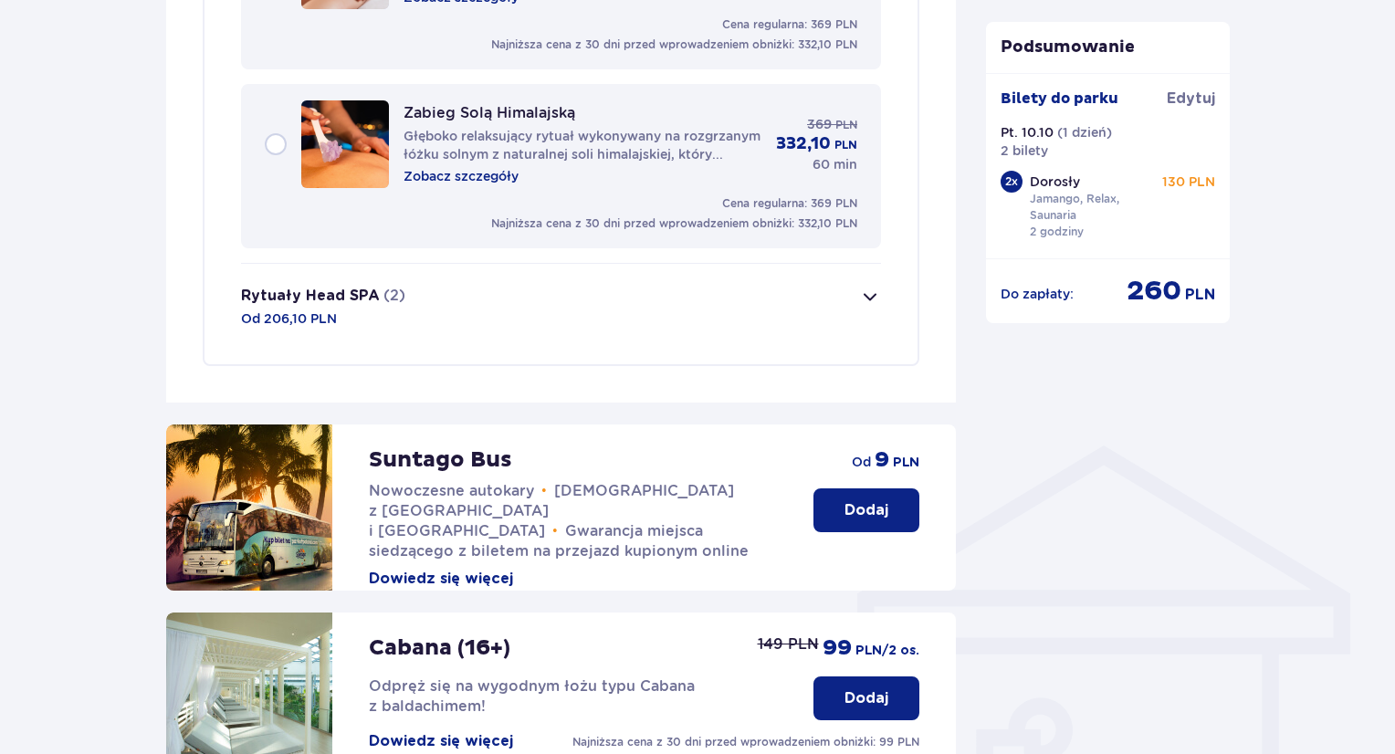
click at [863, 293] on span "button" at bounding box center [870, 297] width 22 height 22
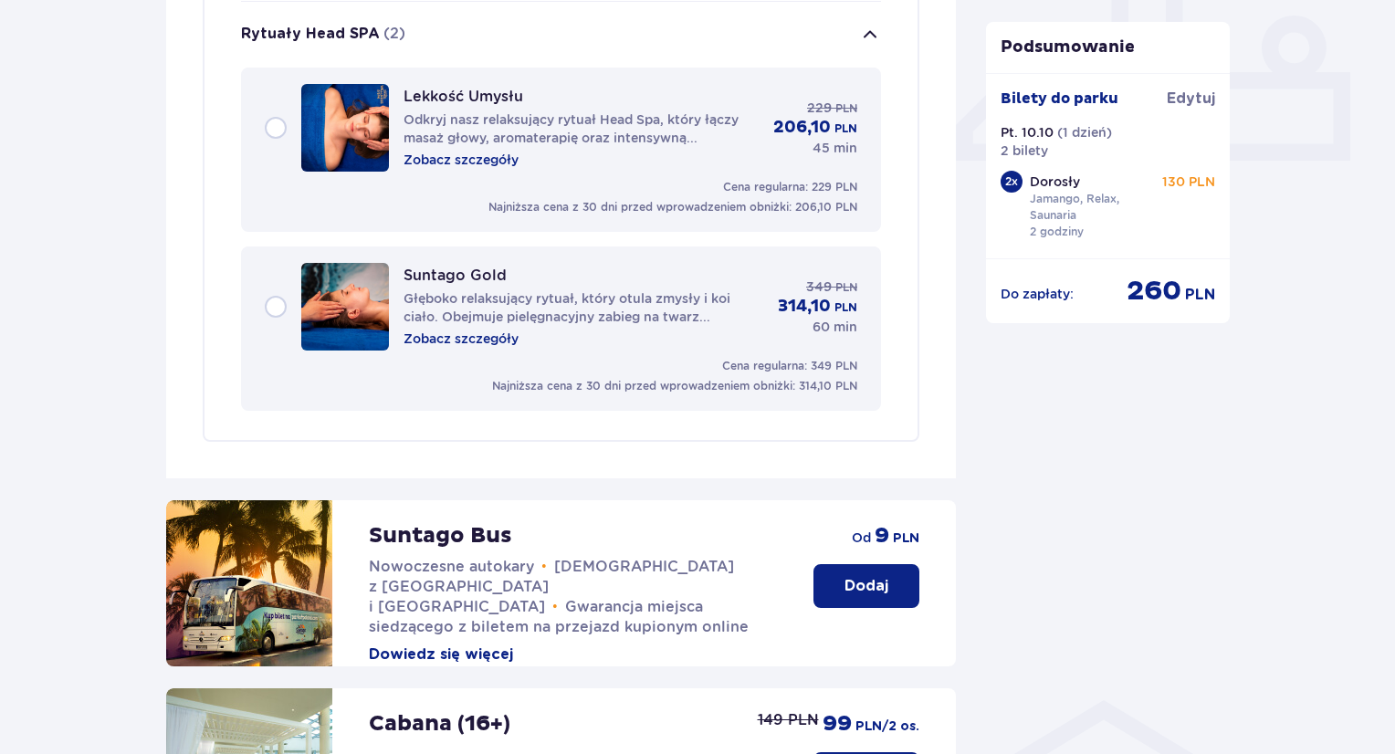
scroll to position [870, 0]
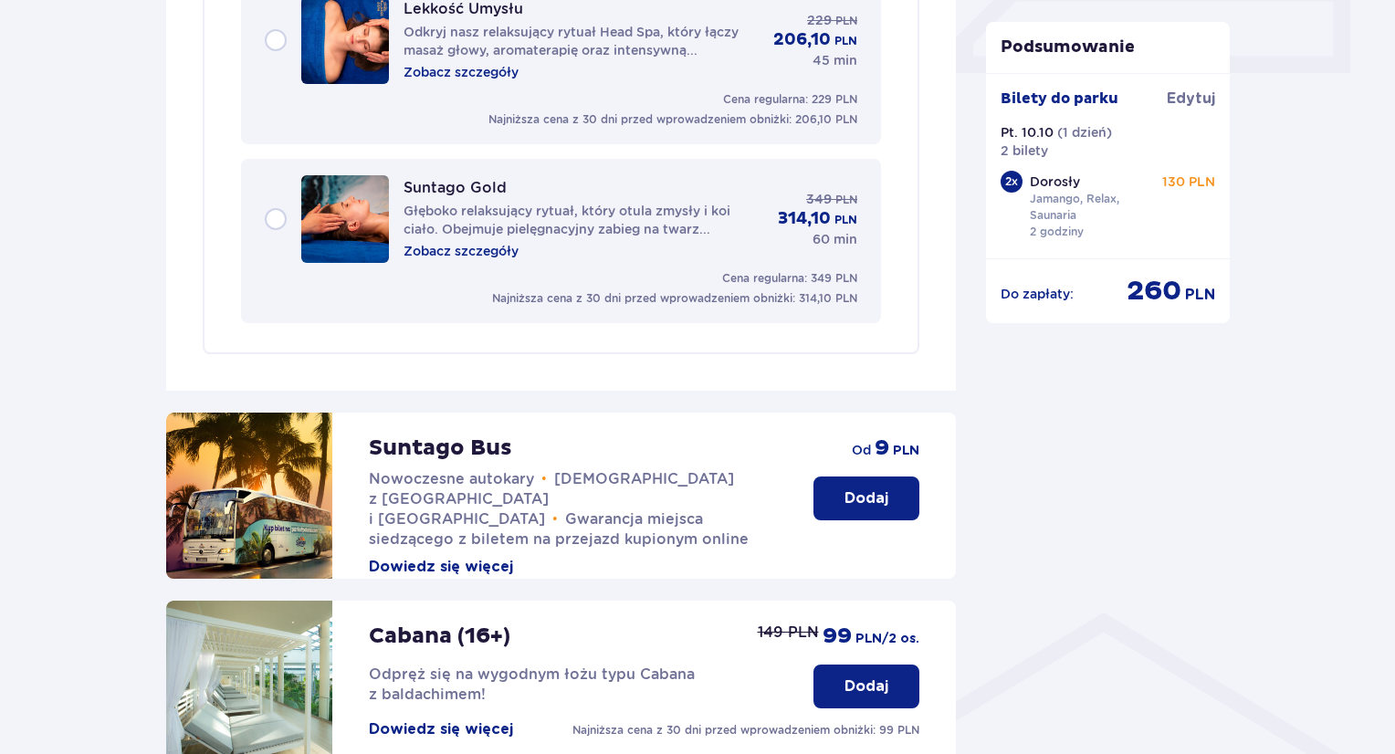
click at [272, 216] on div "Suntago Gold Głęboko relaksujący rytuał, który otula zmysły i koi ciało. Obejmu…" at bounding box center [561, 219] width 593 height 88
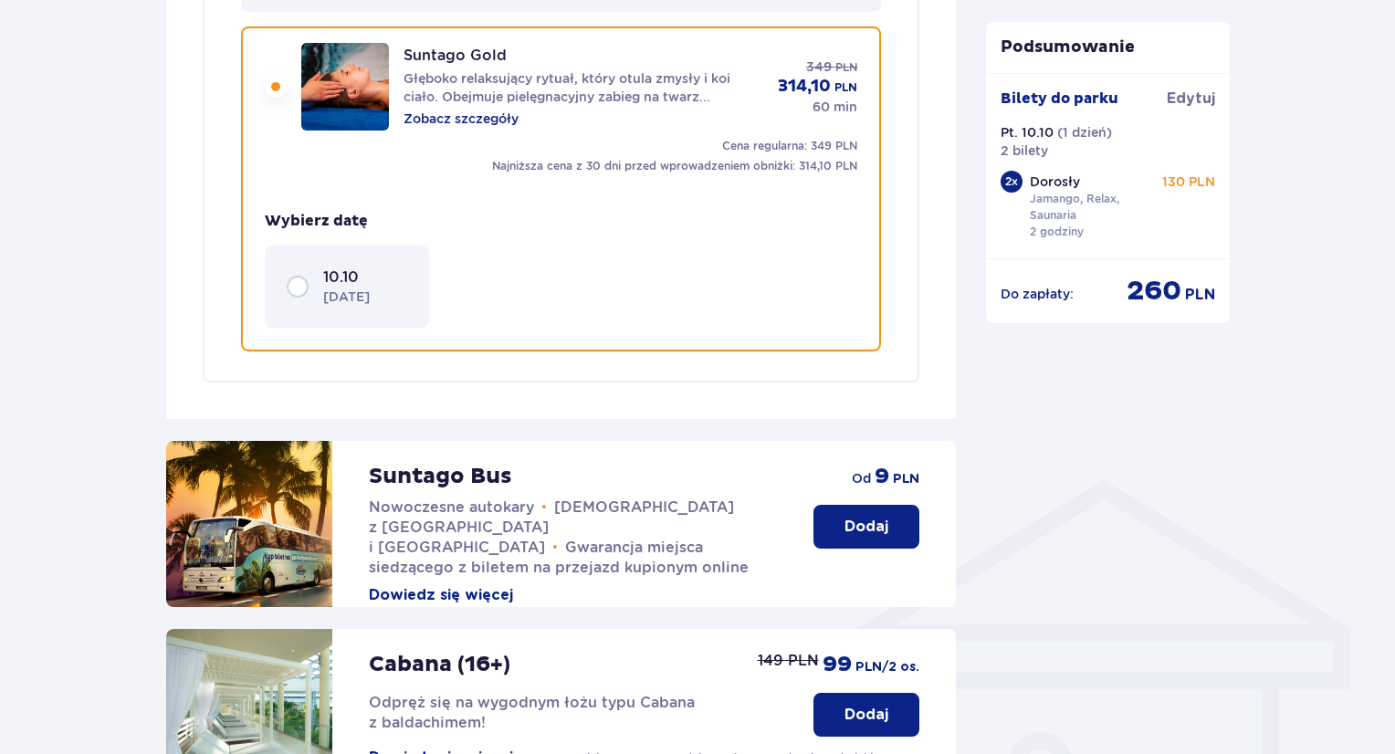
scroll to position [1005, 0]
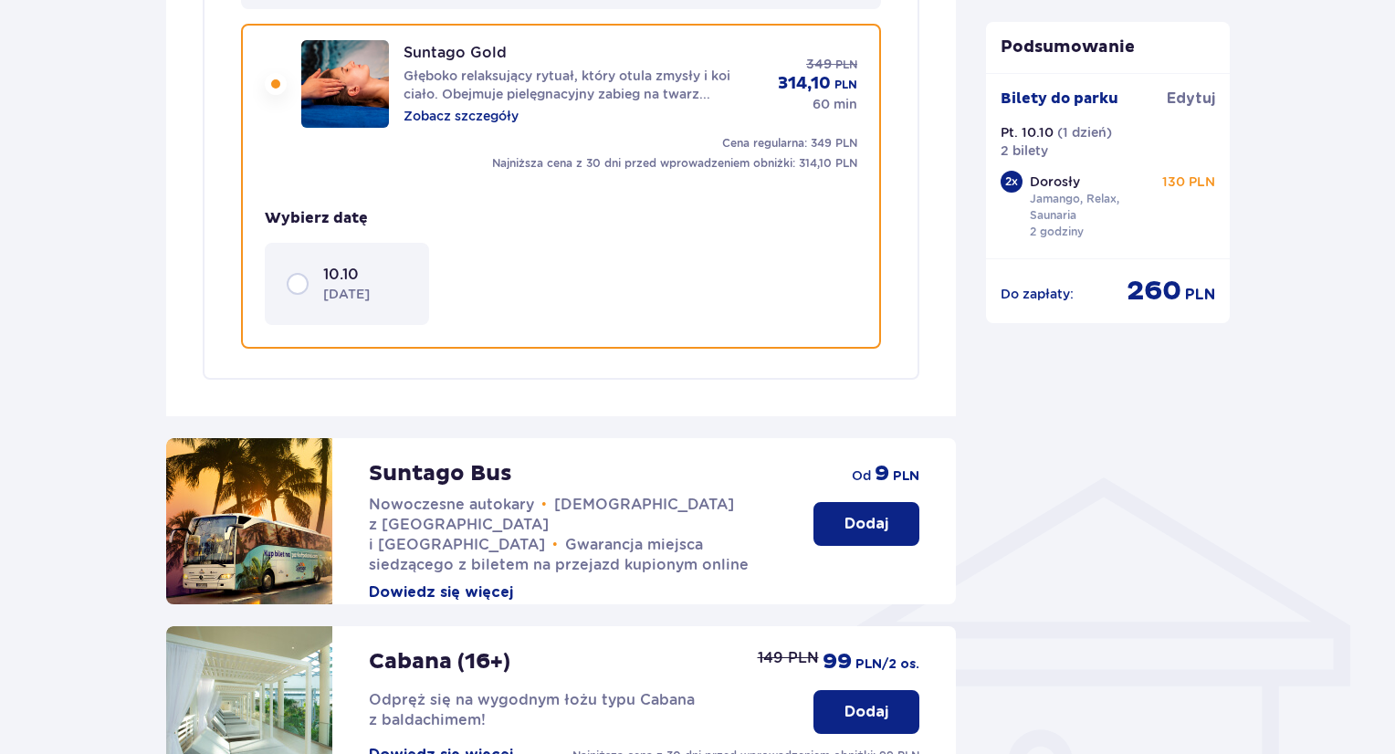
click at [293, 282] on div "10.10 piątek" at bounding box center [347, 284] width 121 height 38
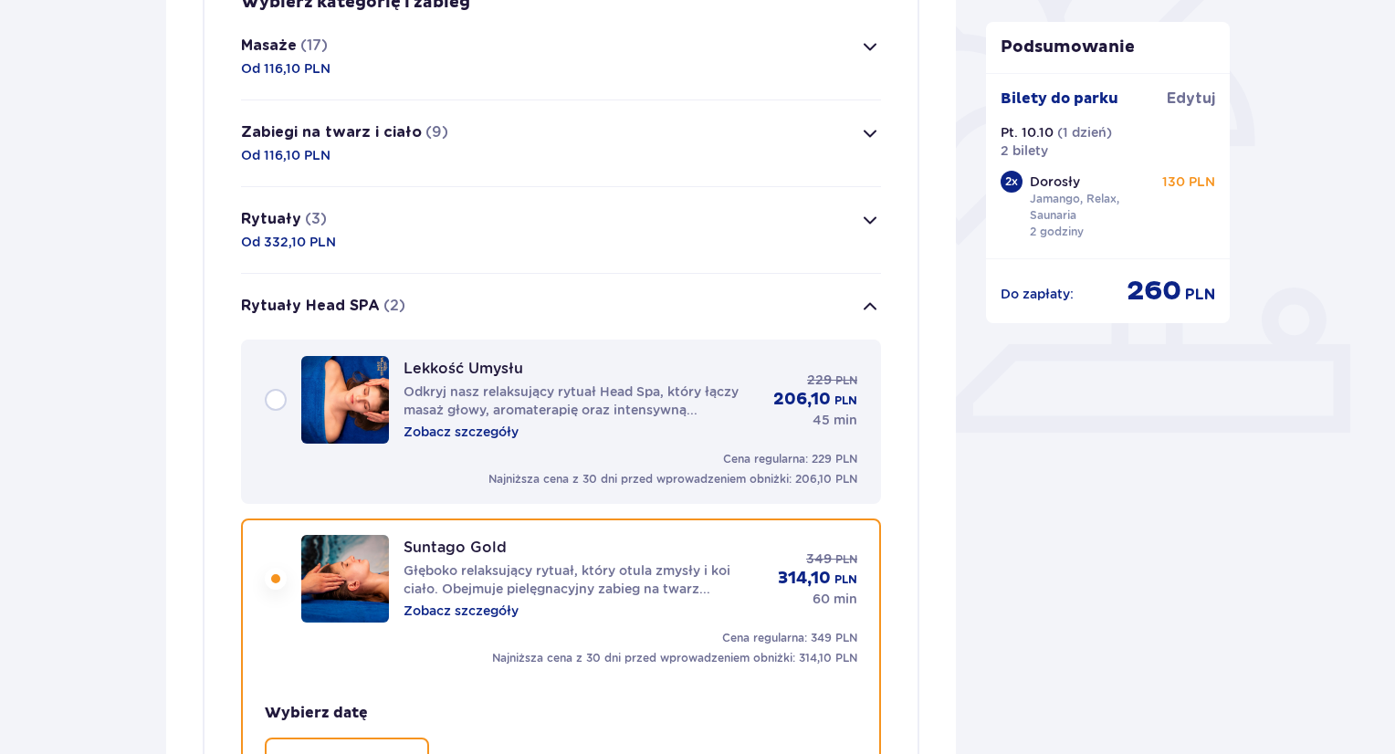
scroll to position [0, 0]
